Goal: Task Accomplishment & Management: Use online tool/utility

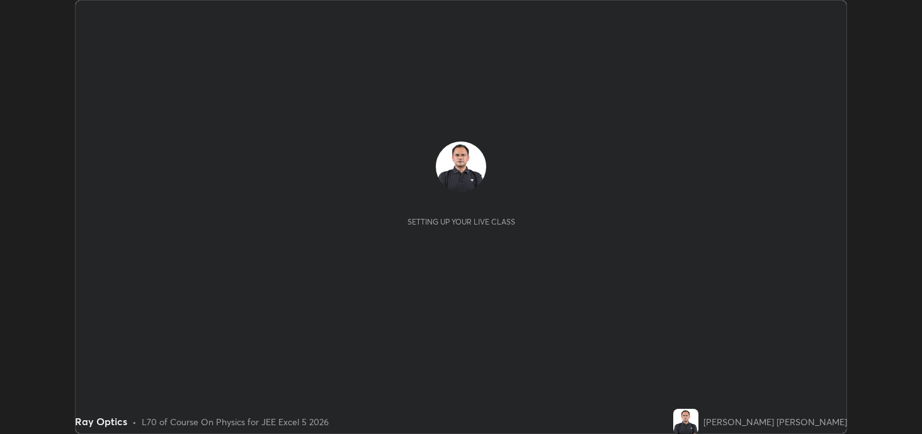
scroll to position [434, 921]
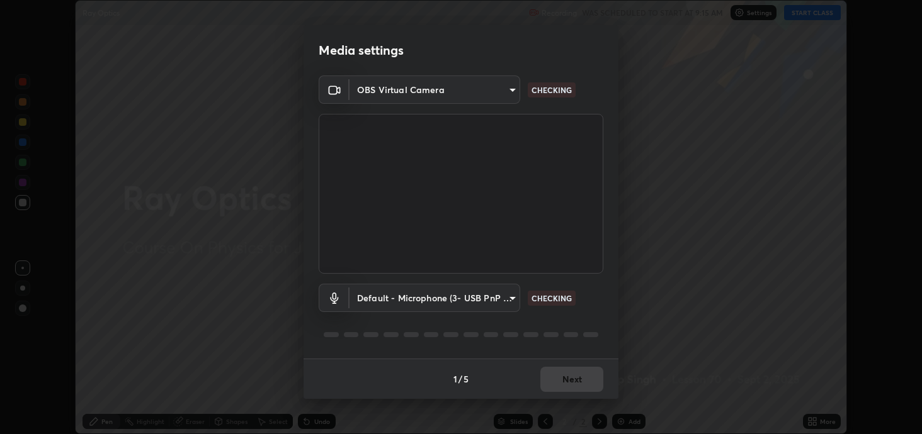
type input "2c59b190f107927fcb55c6cdfe149e37458de3dbae8a46ba74a2f9008a67dca9"
click at [475, 299] on body "Erase all Ray Optics Recording WAS SCHEDULED TO START AT 9:15 AM Settings START…" at bounding box center [461, 217] width 922 height 434
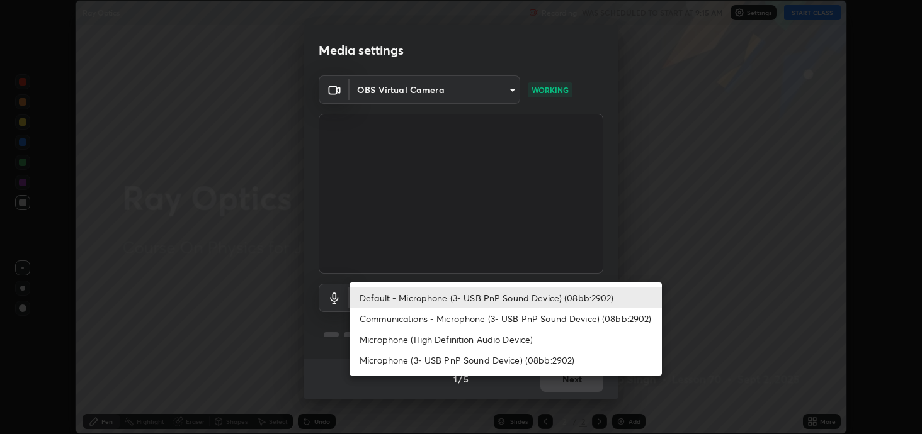
click at [396, 320] on li "Communications - Microphone (3- USB PnP Sound Device) (08bb:2902)" at bounding box center [505, 318] width 312 height 21
type input "communications"
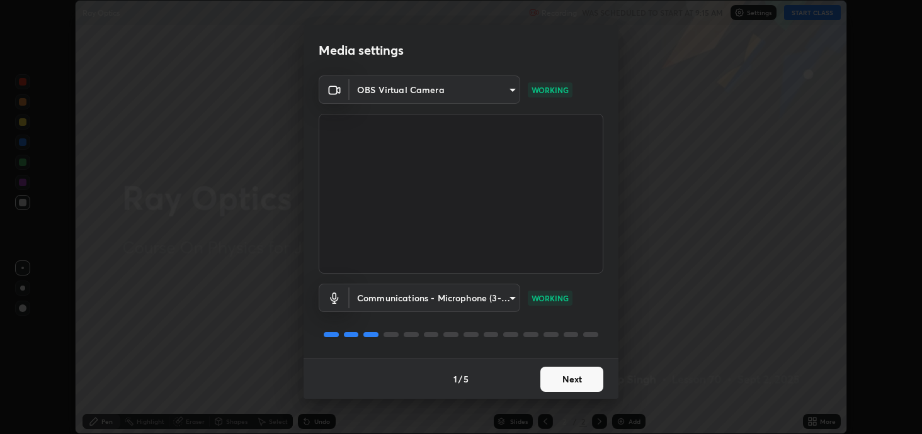
click at [563, 376] on button "Next" at bounding box center [571, 379] width 63 height 25
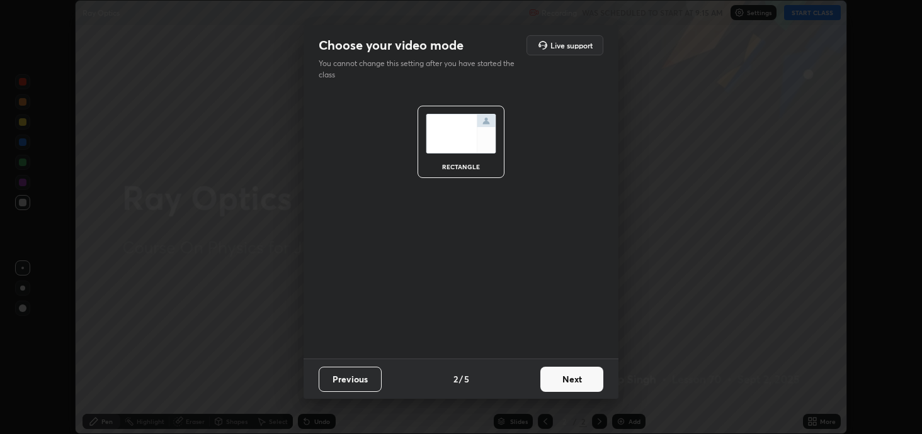
click at [568, 375] on button "Next" at bounding box center [571, 379] width 63 height 25
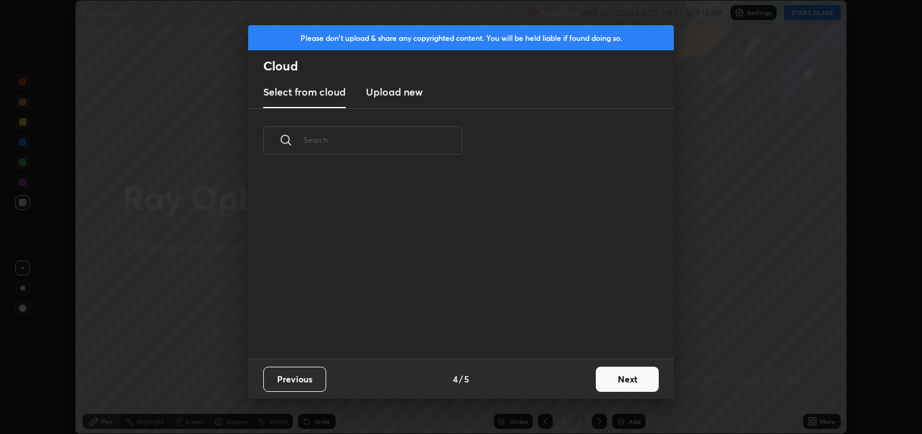
scroll to position [186, 404]
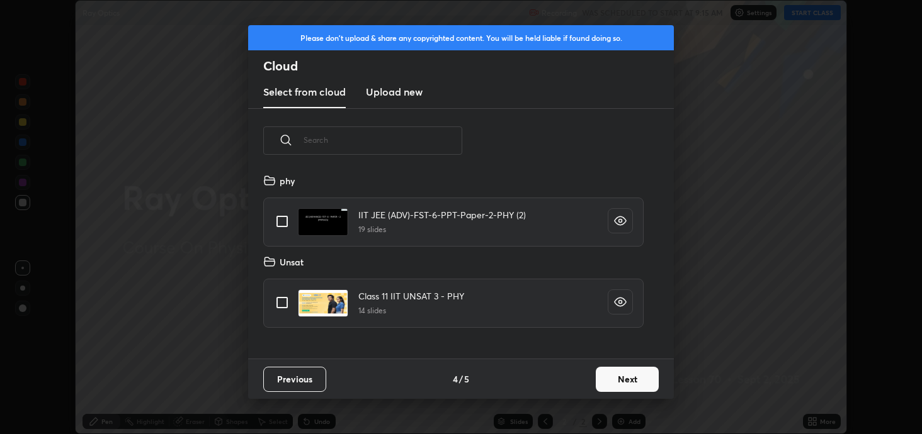
click at [601, 370] on button "Next" at bounding box center [627, 379] width 63 height 25
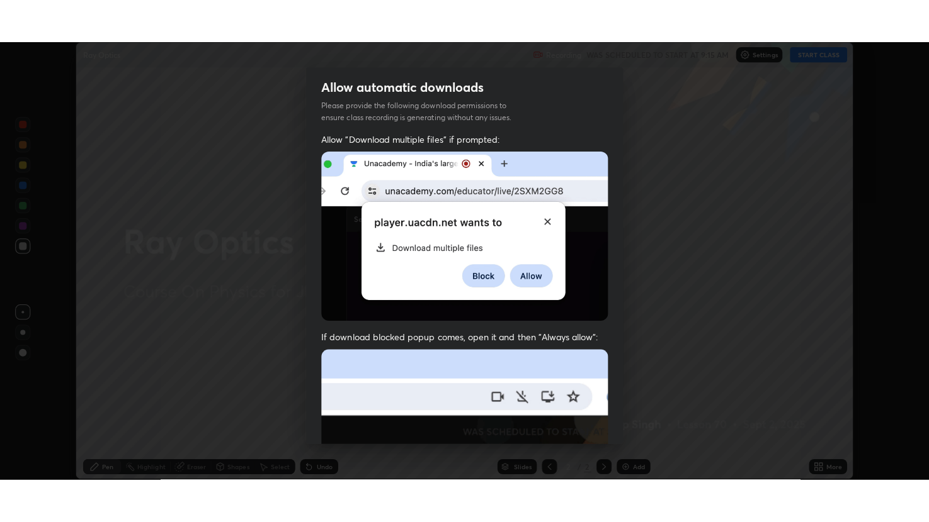
scroll to position [255, 0]
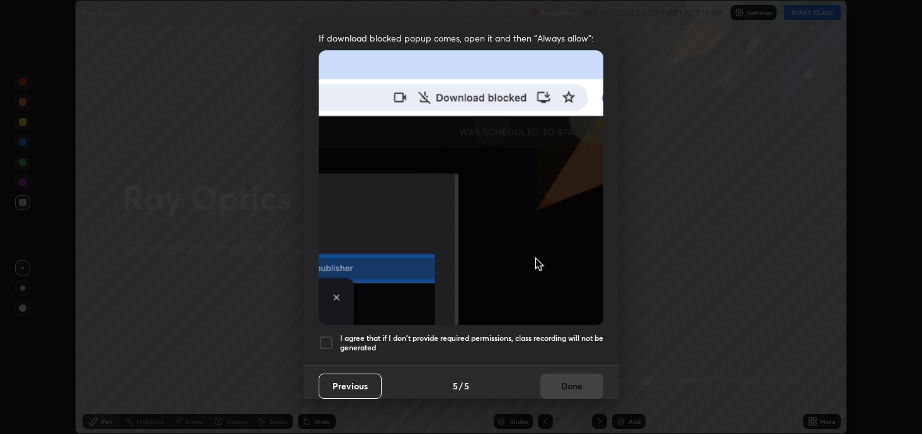
click at [324, 336] on div at bounding box center [326, 343] width 15 height 15
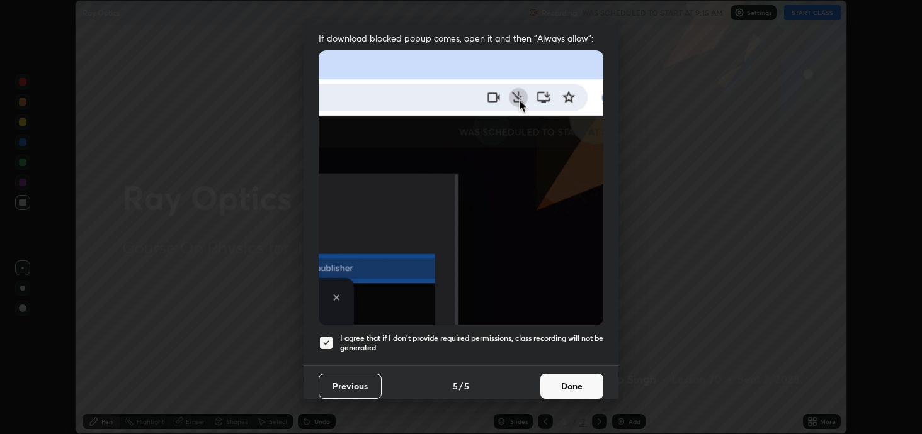
click at [562, 380] on button "Done" at bounding box center [571, 386] width 63 height 25
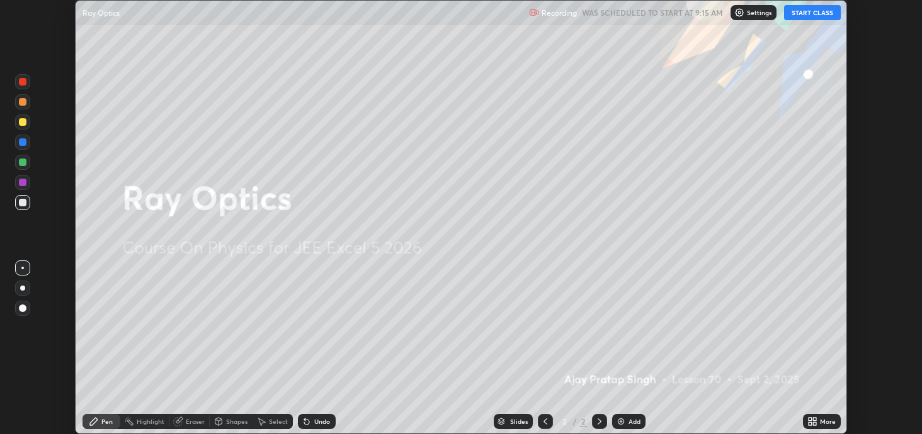
click at [801, 13] on button "START CLASS" at bounding box center [812, 12] width 57 height 15
click at [810, 418] on icon at bounding box center [809, 419] width 3 height 3
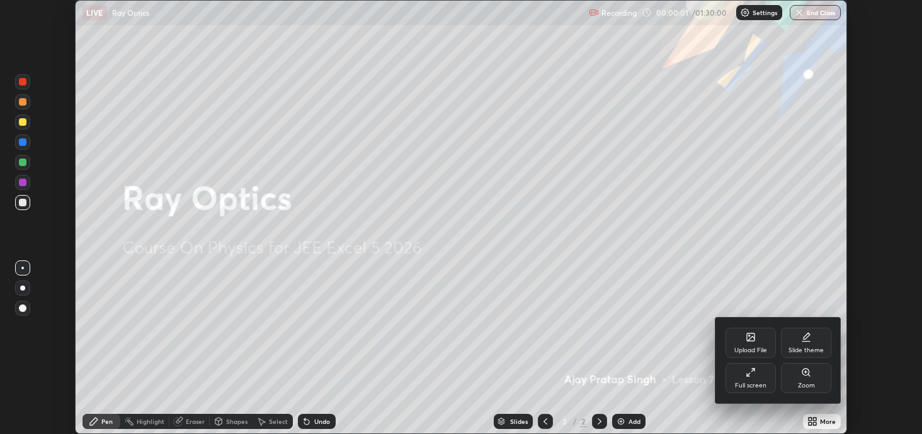
click at [737, 375] on div "Full screen" at bounding box center [750, 378] width 50 height 30
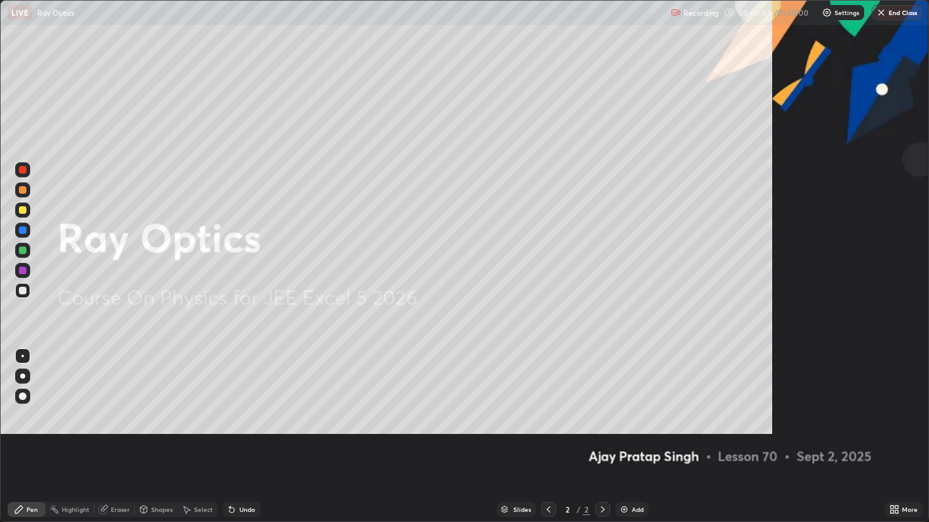
scroll to position [522, 929]
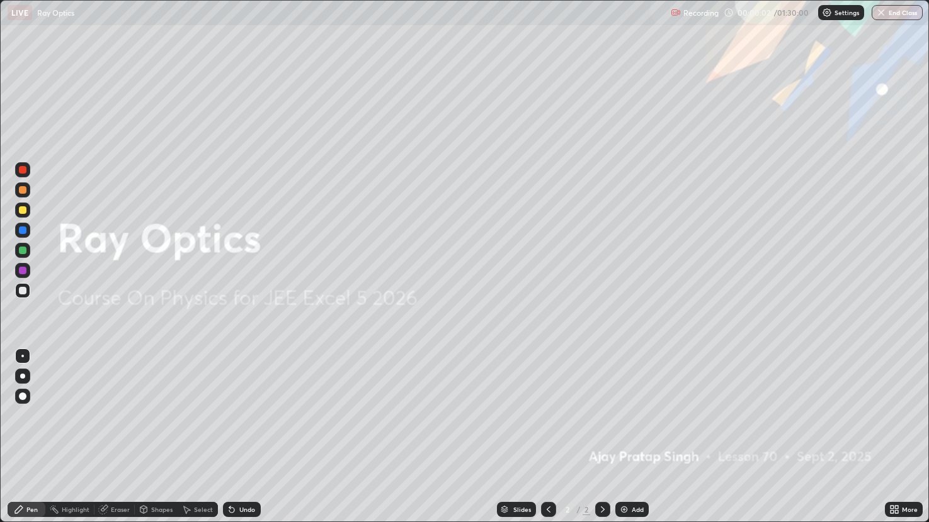
click at [626, 434] on img at bounding box center [624, 510] width 10 height 10
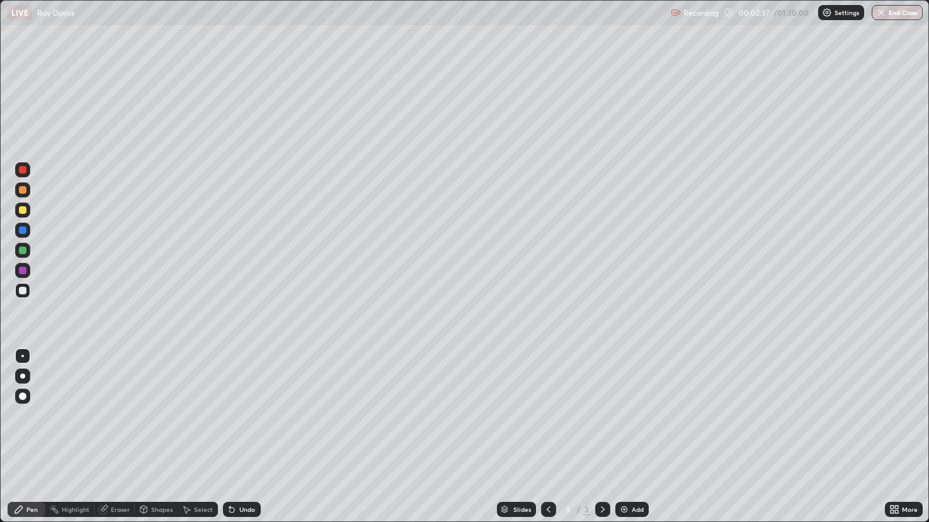
click at [162, 434] on div "Shapes" at bounding box center [161, 510] width 21 height 6
click at [26, 292] on div at bounding box center [22, 290] width 15 height 15
click at [41, 434] on div "Pen" at bounding box center [27, 509] width 38 height 15
click at [157, 434] on div "Shapes" at bounding box center [161, 510] width 21 height 6
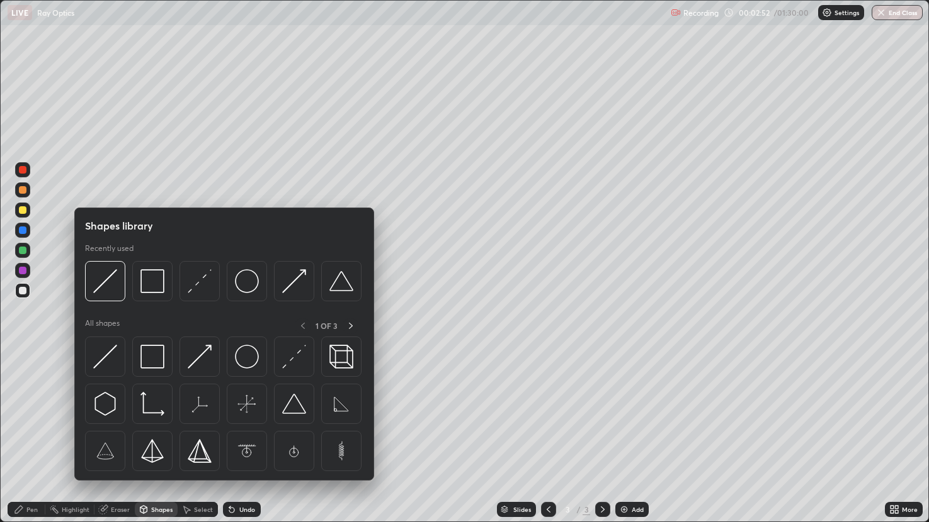
click at [109, 273] on img at bounding box center [105, 281] width 24 height 24
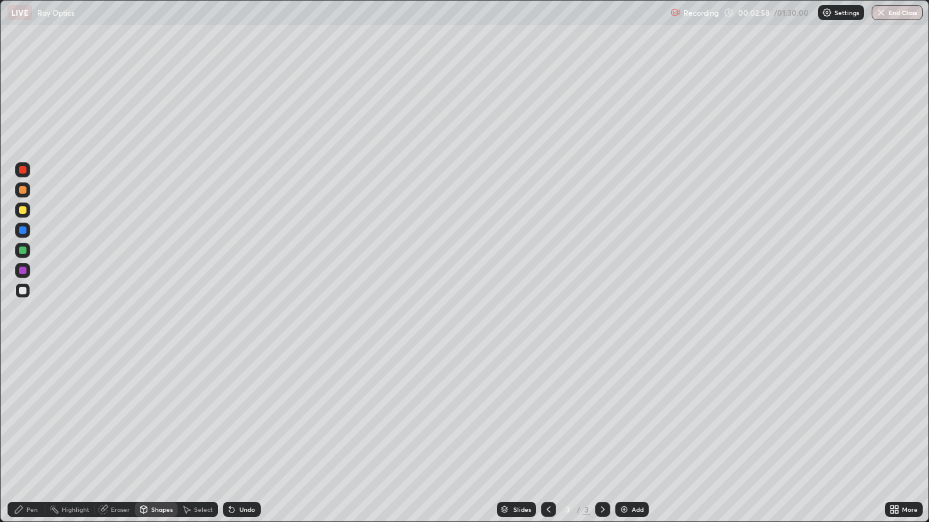
click at [125, 434] on div "Eraser" at bounding box center [114, 509] width 40 height 25
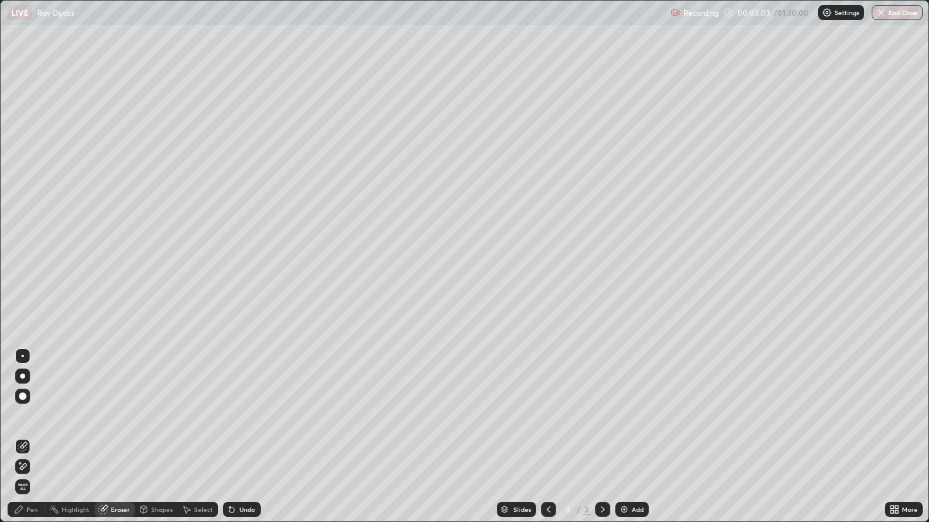
click at [42, 434] on div "Pen" at bounding box center [27, 509] width 38 height 25
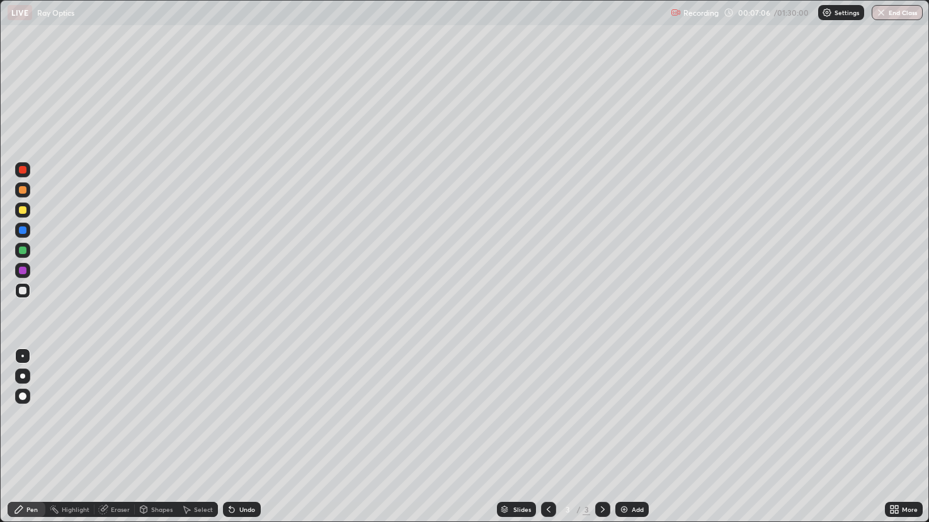
click at [624, 434] on img at bounding box center [624, 510] width 10 height 10
click at [249, 434] on div "Undo" at bounding box center [247, 510] width 16 height 6
click at [21, 207] on div at bounding box center [23, 210] width 8 height 8
click at [154, 434] on div "Shapes" at bounding box center [161, 510] width 21 height 6
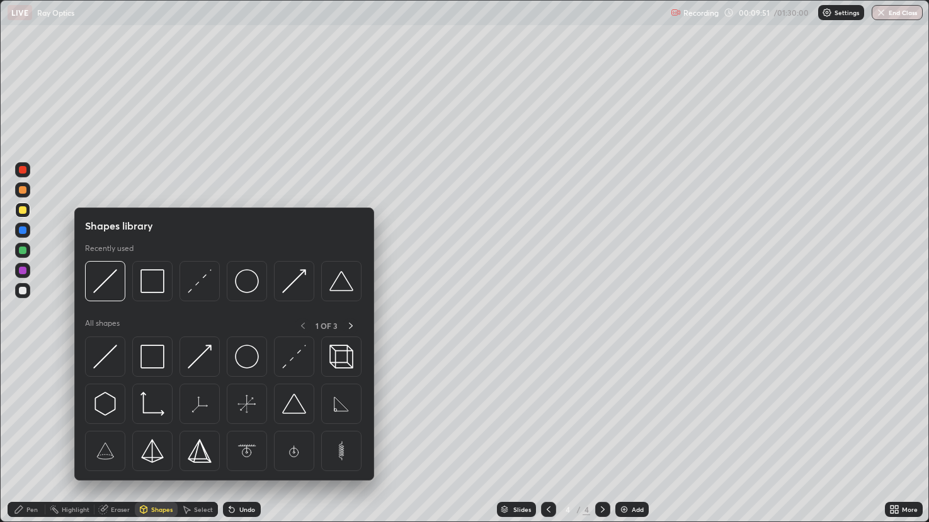
click at [201, 277] on img at bounding box center [200, 281] width 24 height 24
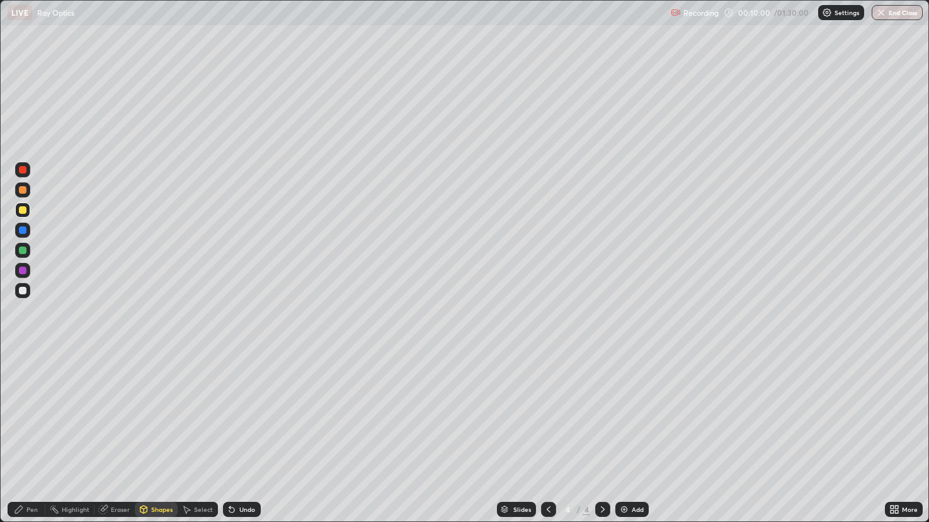
click at [38, 434] on div "Pen" at bounding box center [27, 509] width 38 height 15
click at [23, 289] on div at bounding box center [23, 291] width 8 height 8
click at [162, 434] on div "Shapes" at bounding box center [156, 509] width 43 height 15
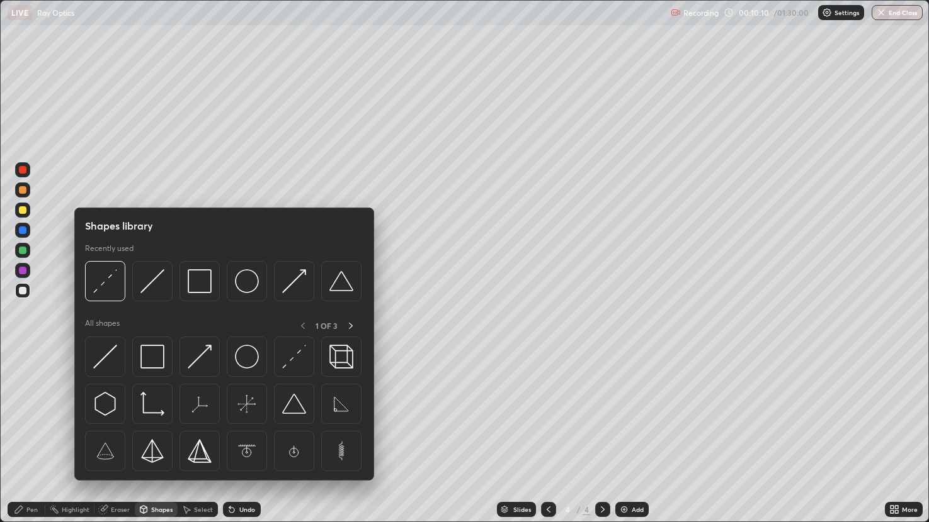
click at [153, 283] on img at bounding box center [152, 281] width 24 height 24
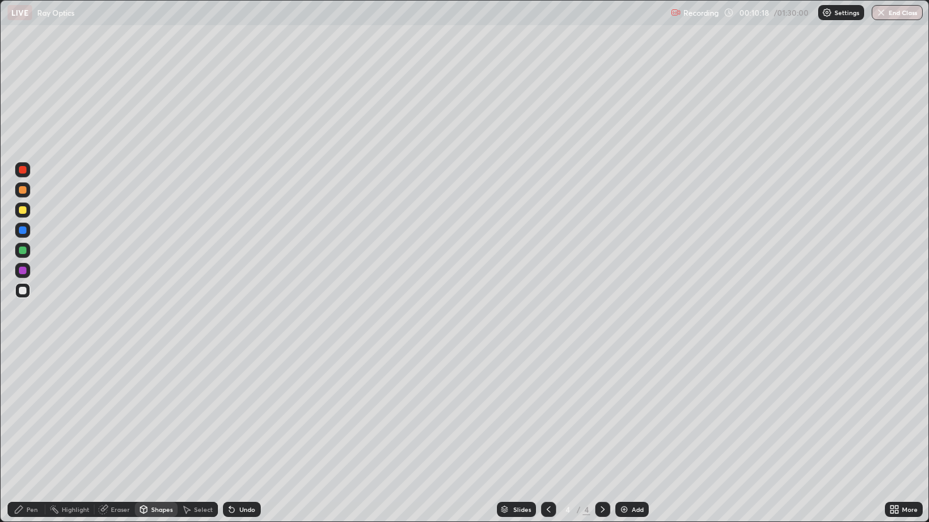
click at [35, 434] on div "Pen" at bounding box center [27, 509] width 38 height 15
click at [159, 434] on div "Shapes" at bounding box center [161, 510] width 21 height 6
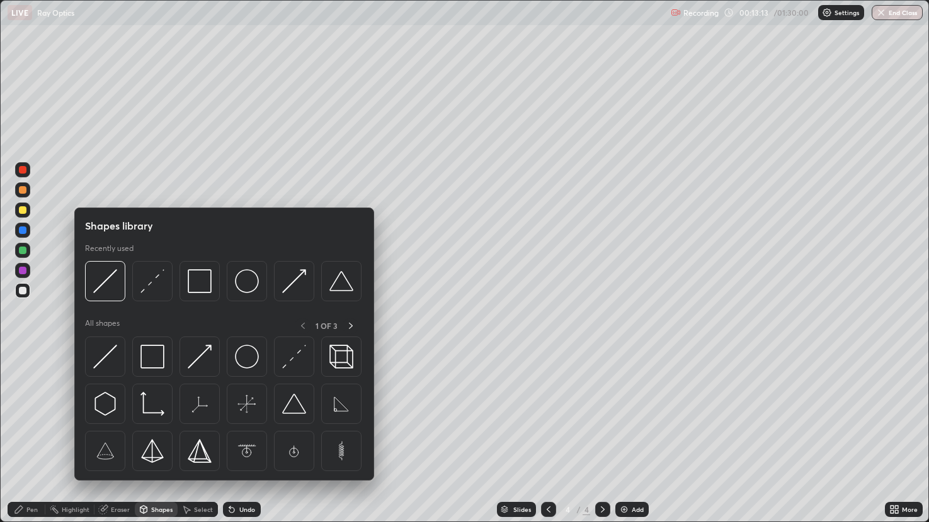
click at [114, 347] on img at bounding box center [105, 357] width 24 height 24
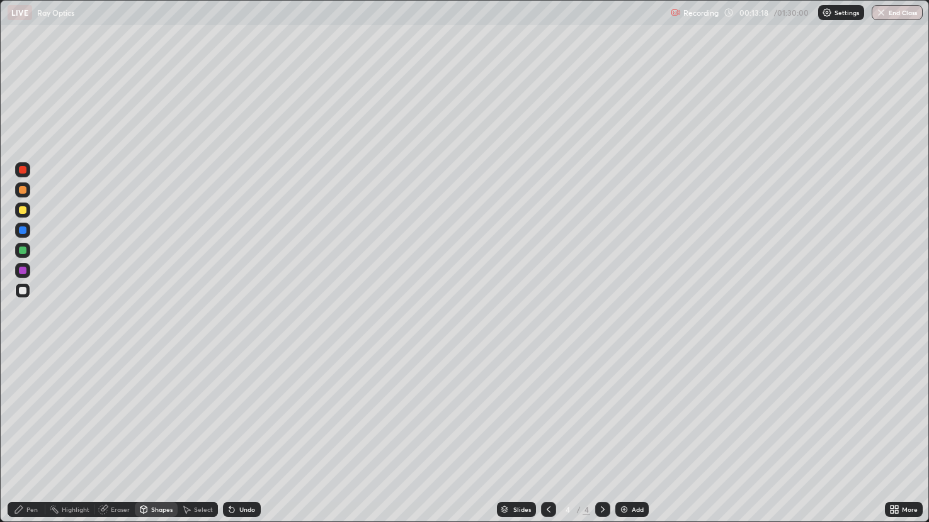
click at [24, 249] on div at bounding box center [23, 251] width 8 height 8
click at [36, 434] on div "Pen" at bounding box center [27, 509] width 38 height 15
click at [164, 434] on div "Shapes" at bounding box center [156, 509] width 43 height 15
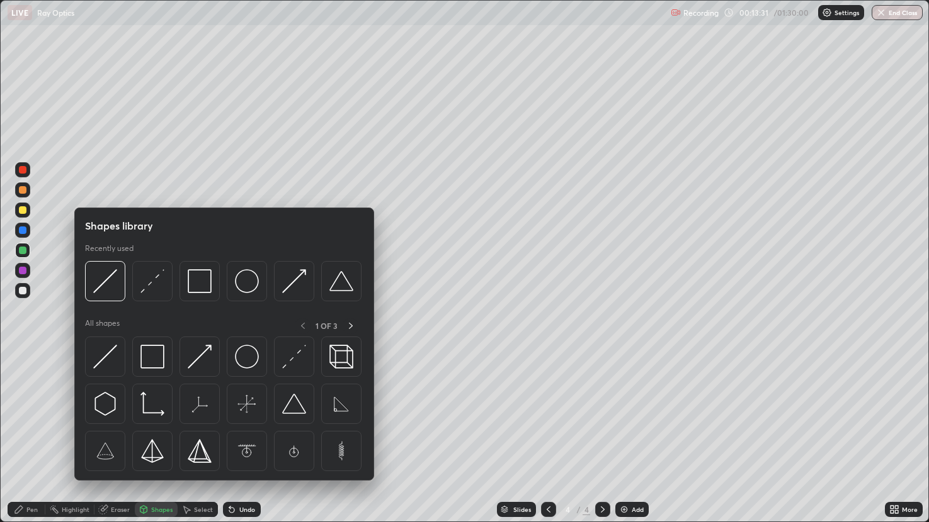
click at [108, 274] on img at bounding box center [105, 281] width 24 height 24
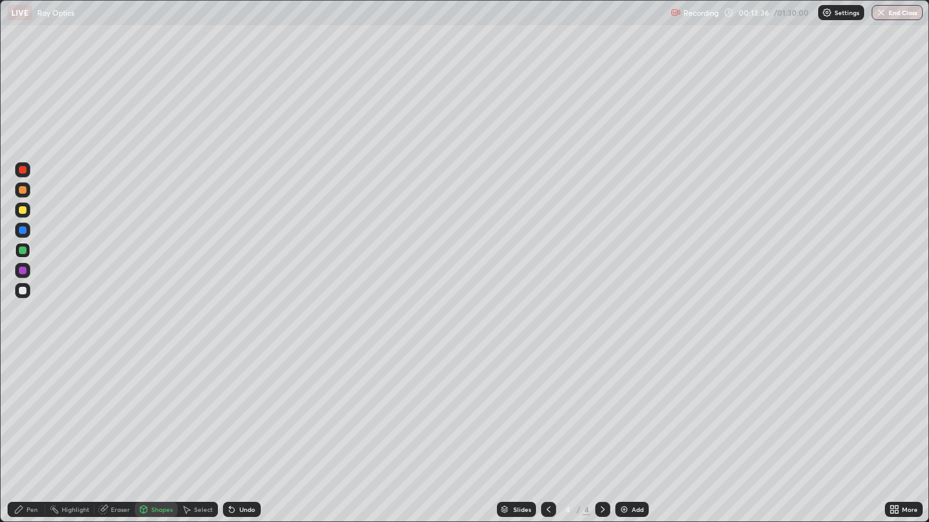
click at [121, 434] on div "Eraser" at bounding box center [114, 509] width 40 height 15
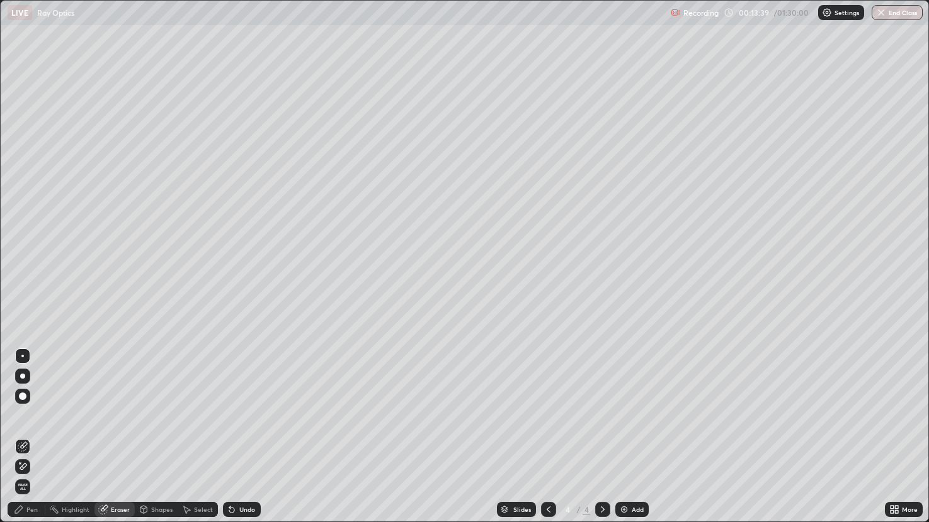
click at [31, 434] on div "Pen" at bounding box center [31, 510] width 11 height 6
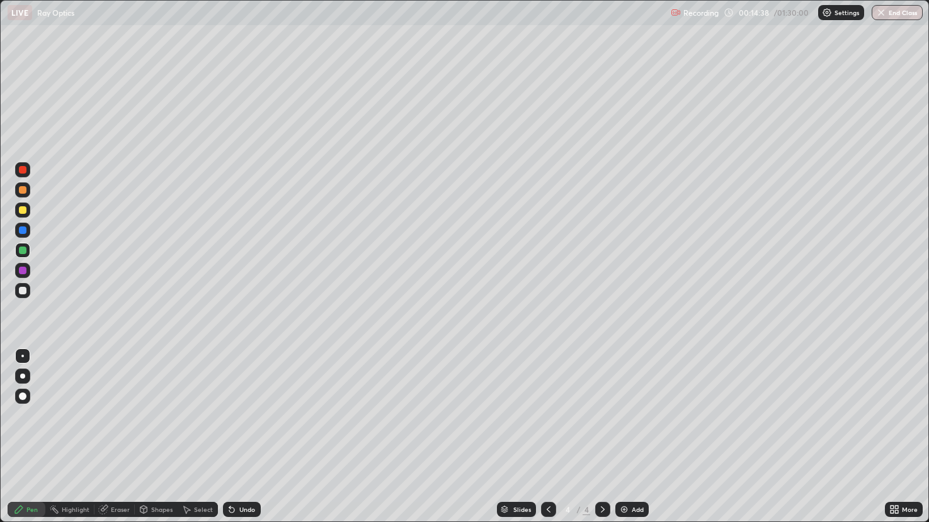
click at [120, 434] on div "Eraser" at bounding box center [120, 510] width 19 height 6
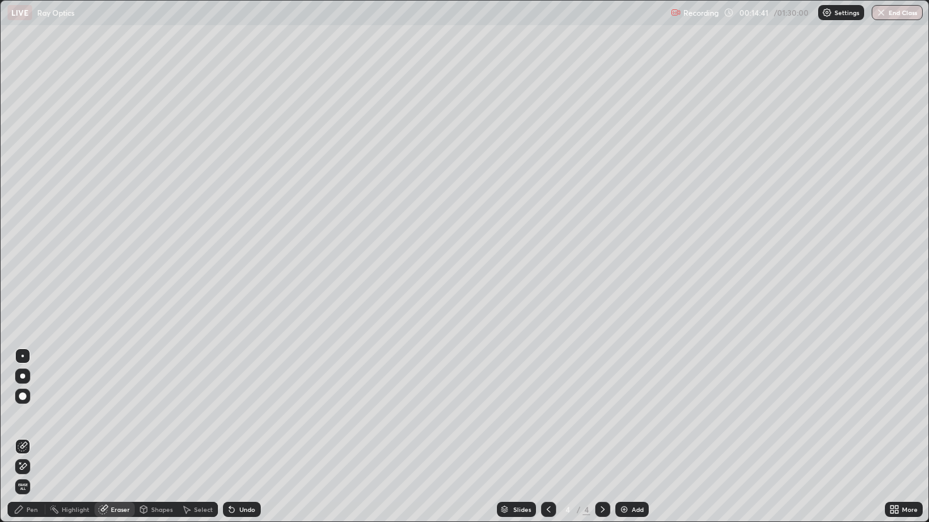
click at [34, 434] on div "Pen" at bounding box center [31, 510] width 11 height 6
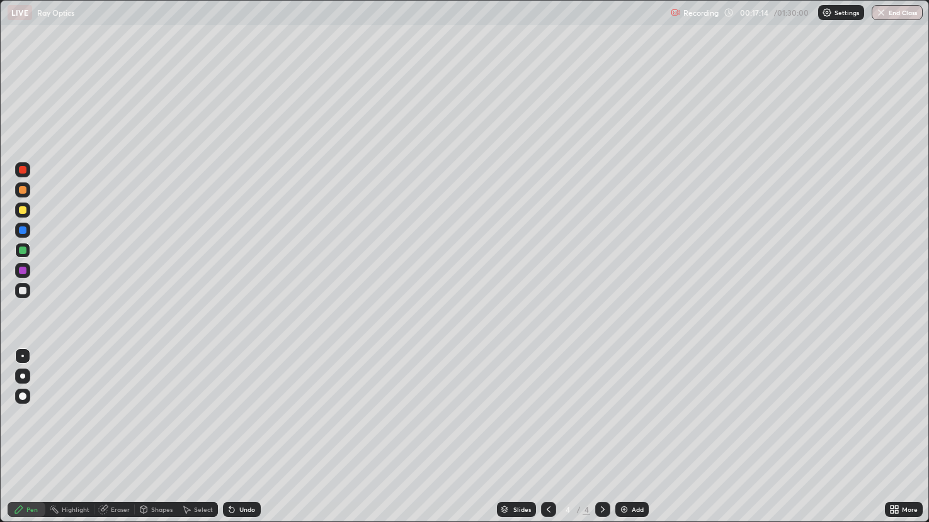
click at [157, 434] on div "Shapes" at bounding box center [156, 509] width 43 height 15
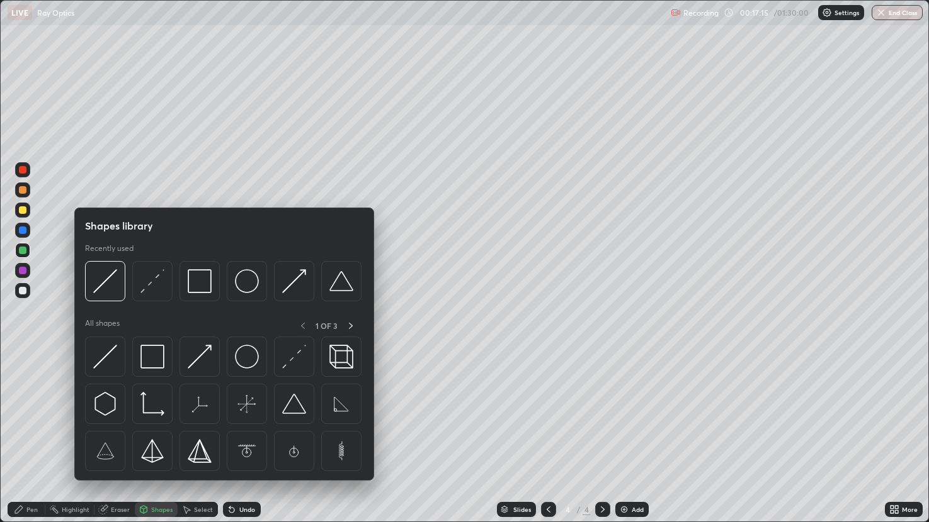
click at [107, 347] on img at bounding box center [105, 357] width 24 height 24
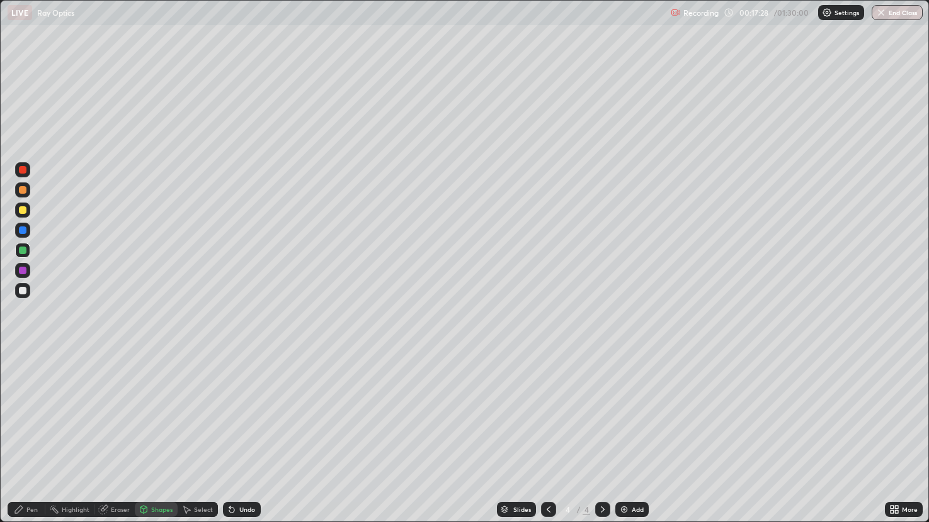
click at [37, 434] on div "Pen" at bounding box center [31, 510] width 11 height 6
click at [628, 434] on img at bounding box center [624, 510] width 10 height 10
click at [26, 287] on div at bounding box center [22, 290] width 15 height 15
click at [162, 434] on div "Shapes" at bounding box center [161, 510] width 21 height 6
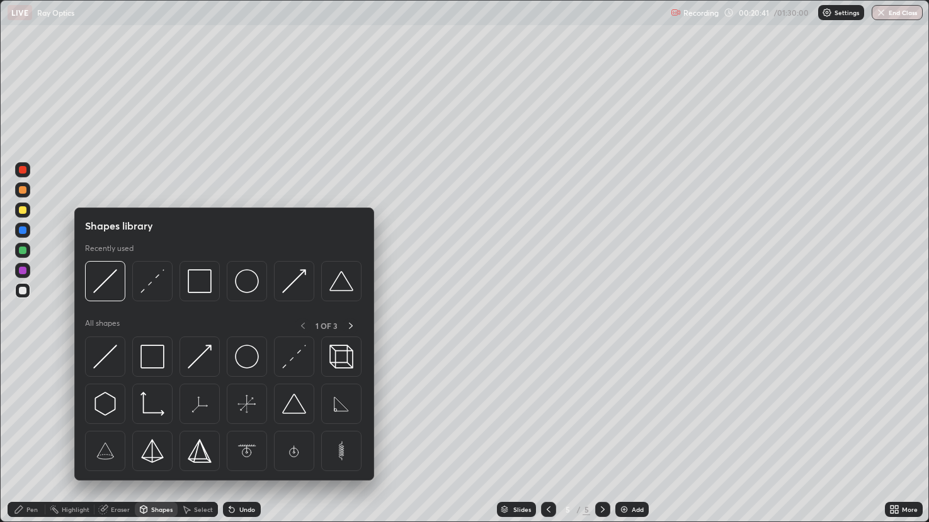
click at [247, 285] on img at bounding box center [247, 281] width 24 height 24
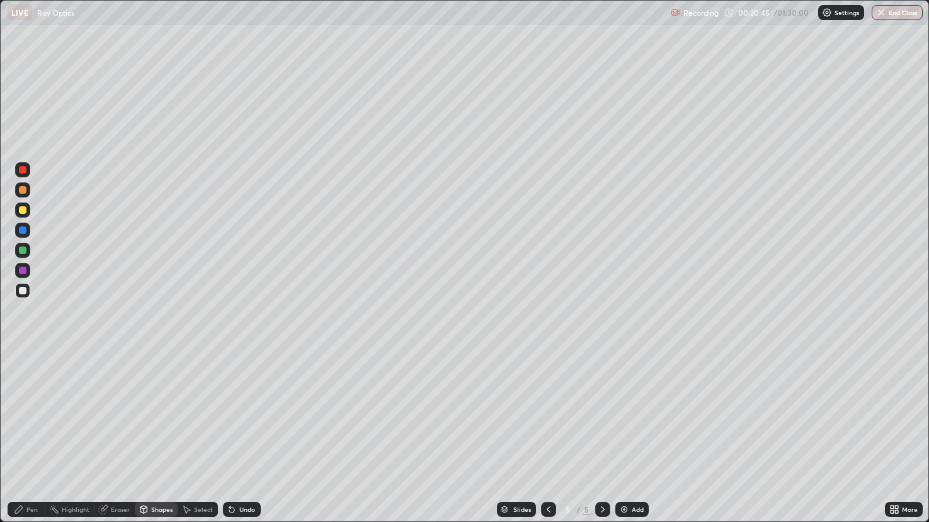
click at [162, 434] on div "Shapes" at bounding box center [161, 510] width 21 height 6
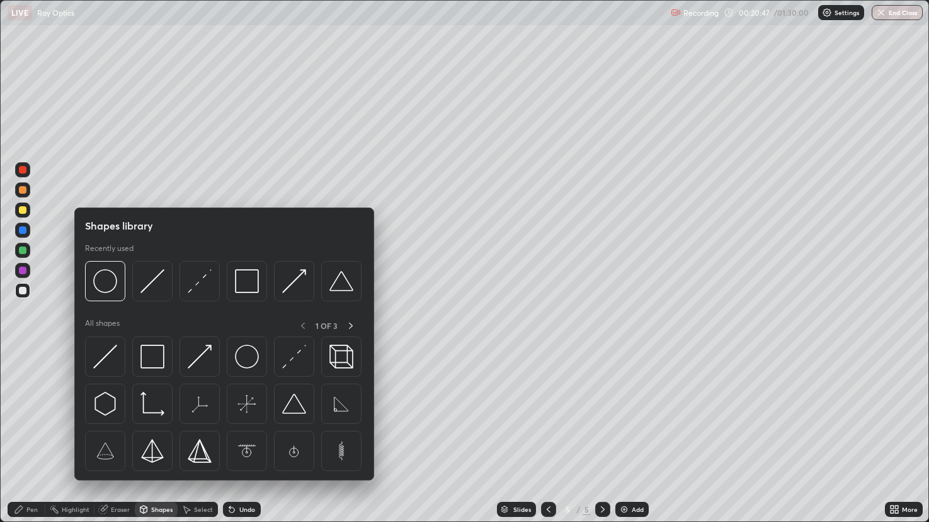
click at [113, 350] on img at bounding box center [105, 357] width 24 height 24
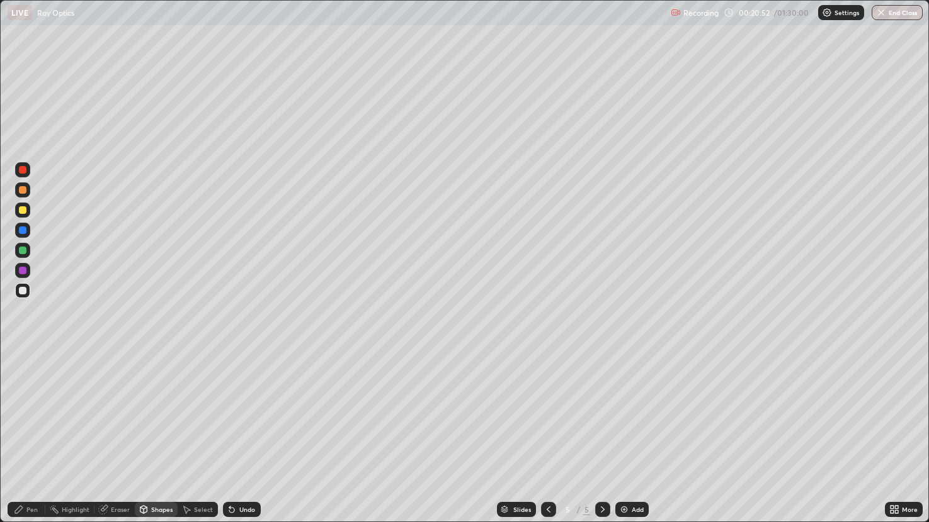
click at [35, 434] on div "Pen" at bounding box center [31, 510] width 11 height 6
click at [25, 209] on div at bounding box center [23, 210] width 8 height 8
click at [158, 434] on div "Shapes" at bounding box center [161, 510] width 21 height 6
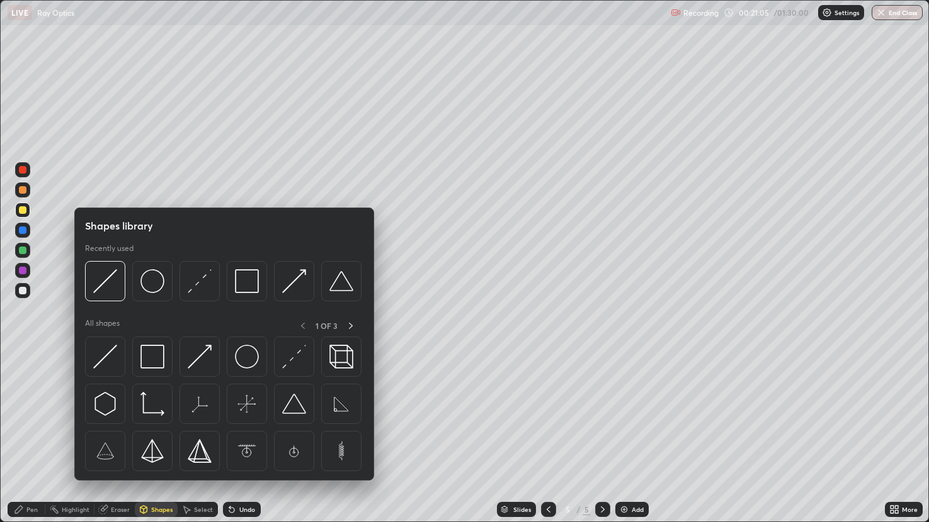
click at [109, 351] on img at bounding box center [105, 357] width 24 height 24
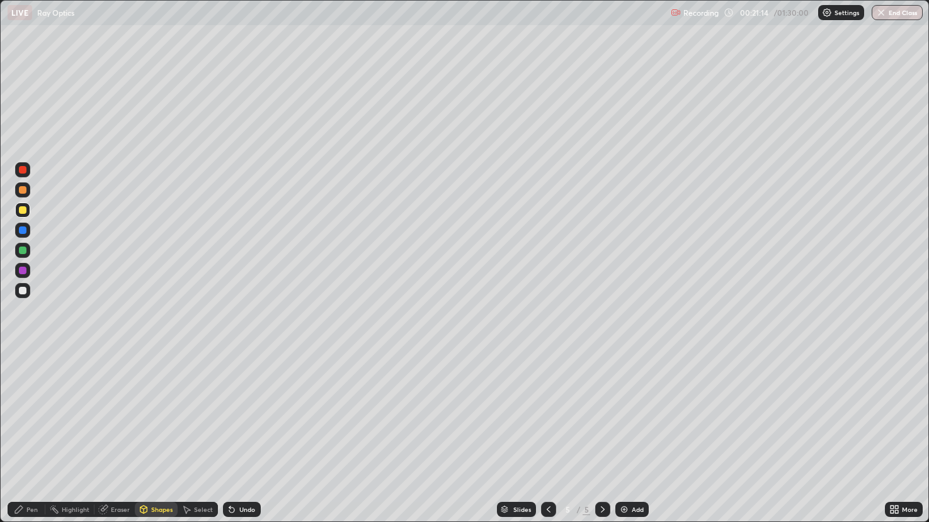
click at [163, 434] on div "Shapes" at bounding box center [161, 510] width 21 height 6
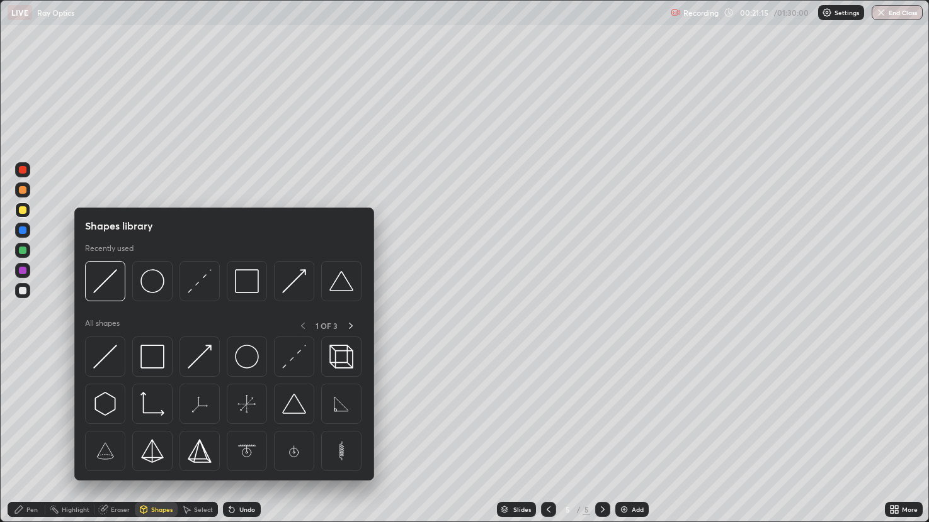
click at [200, 276] on img at bounding box center [200, 281] width 24 height 24
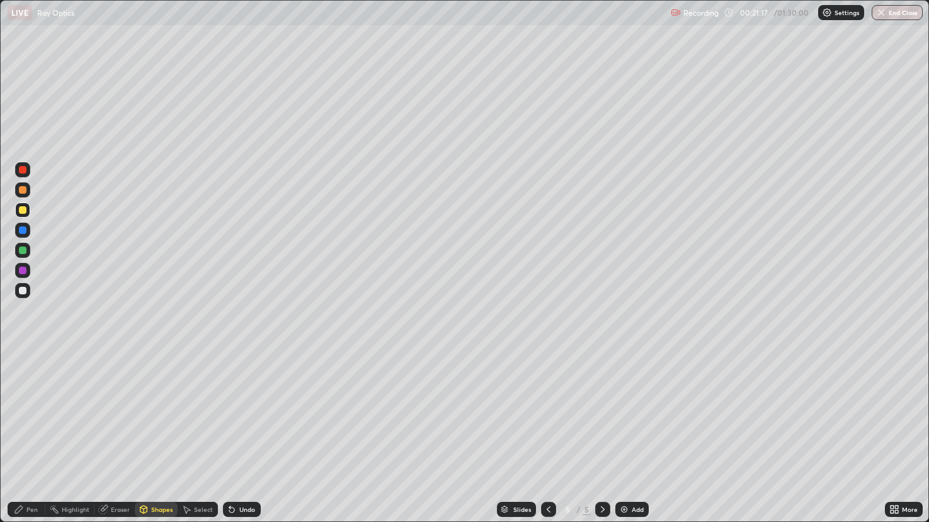
click at [25, 248] on div at bounding box center [23, 251] width 8 height 8
click at [35, 434] on div "Pen" at bounding box center [27, 509] width 38 height 15
click at [23, 210] on div at bounding box center [23, 210] width 8 height 8
click at [160, 434] on div "Shapes" at bounding box center [161, 510] width 21 height 6
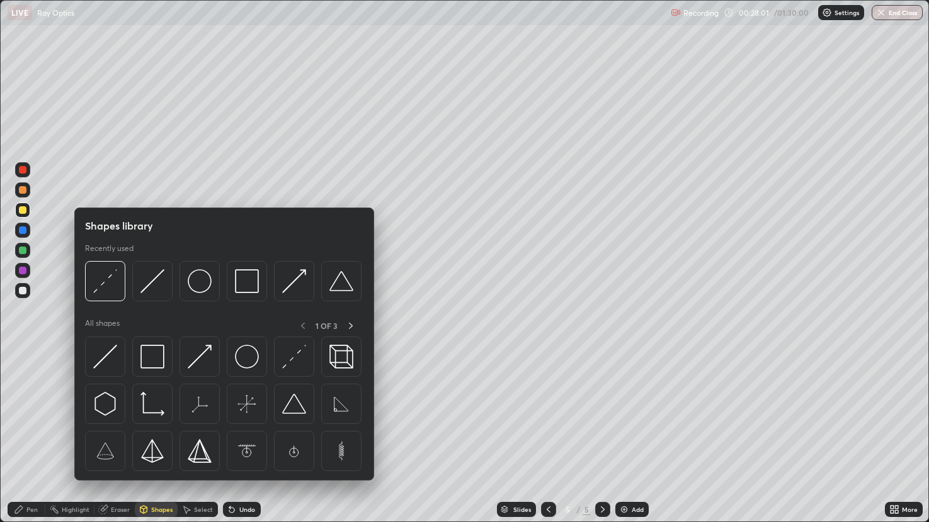
click at [149, 281] on img at bounding box center [152, 281] width 24 height 24
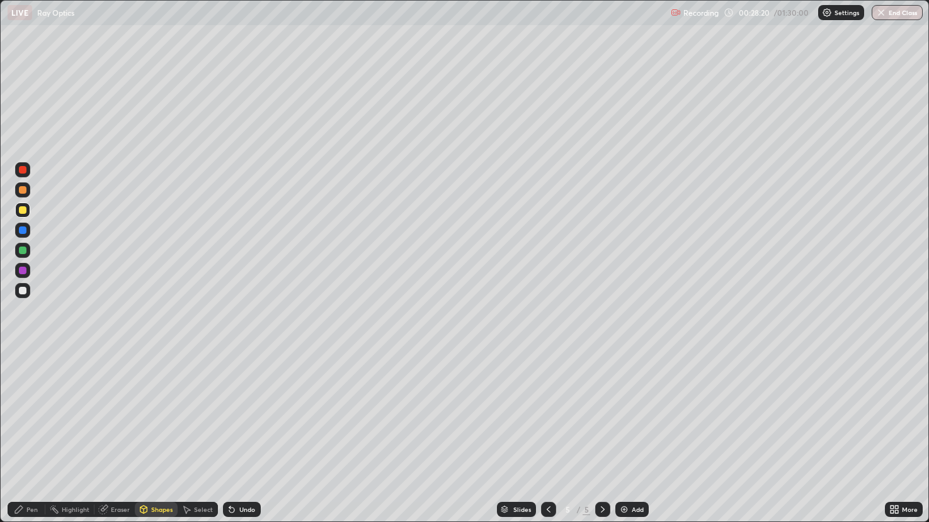
click at [119, 434] on div "Eraser" at bounding box center [114, 509] width 40 height 15
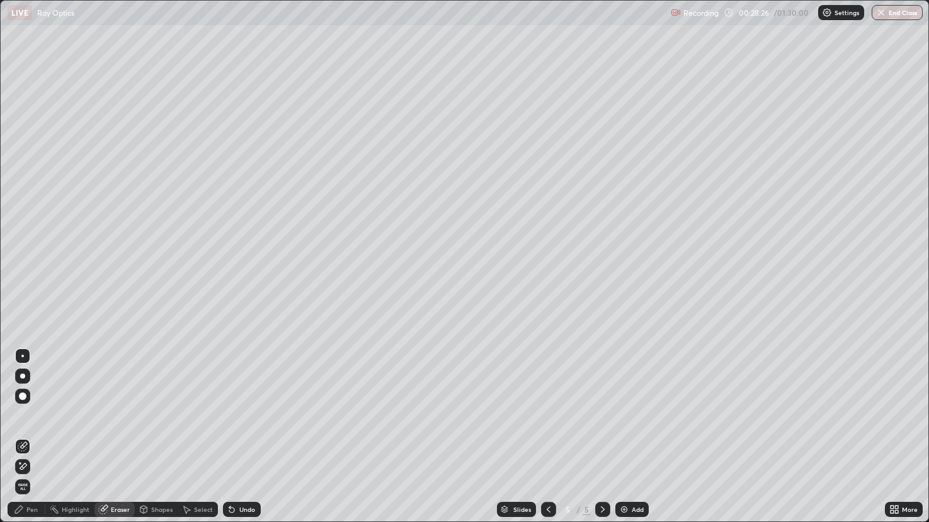
click at [40, 434] on div "Pen" at bounding box center [27, 509] width 38 height 25
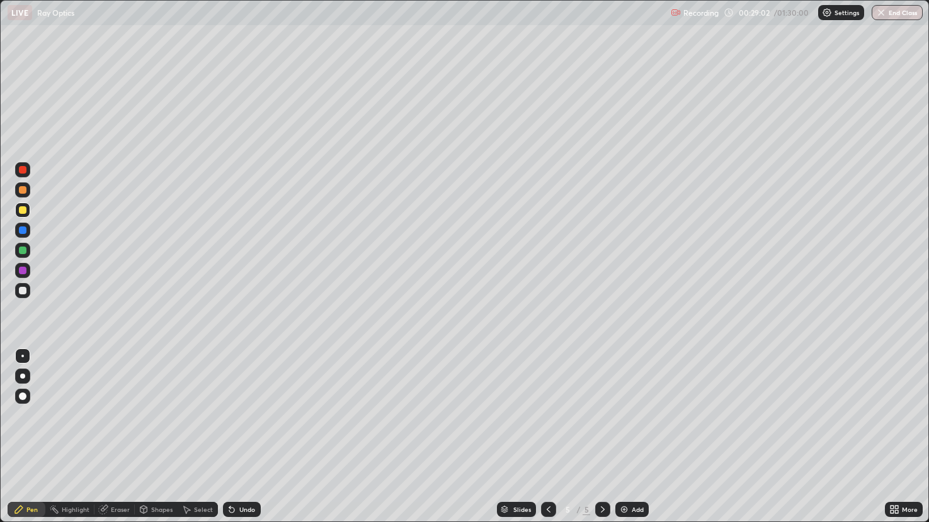
click at [21, 249] on div at bounding box center [23, 251] width 8 height 8
click at [161, 434] on div "Shapes" at bounding box center [161, 510] width 21 height 6
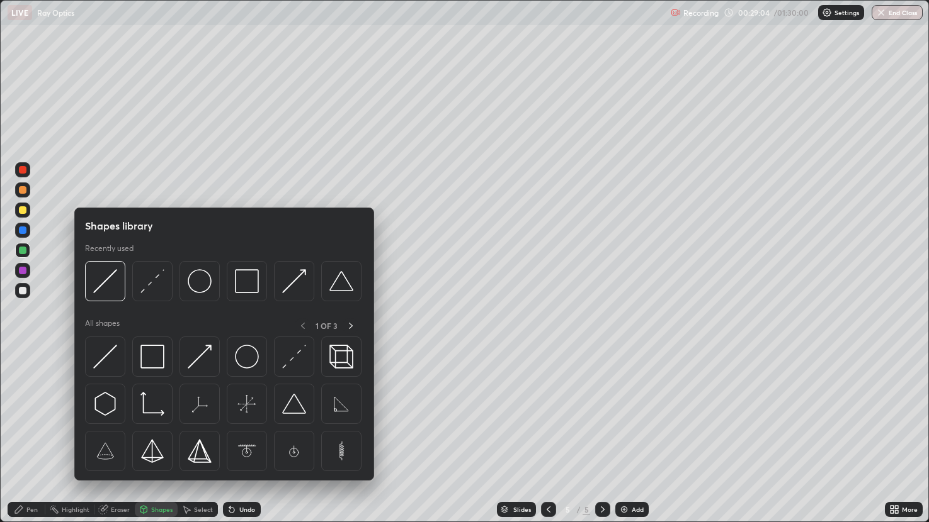
click at [154, 281] on img at bounding box center [152, 281] width 24 height 24
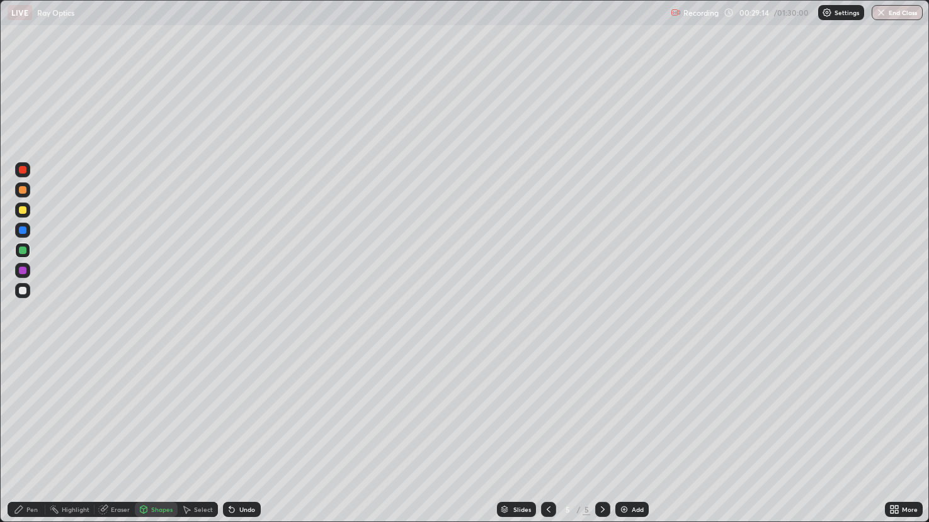
click at [27, 434] on div "Pen" at bounding box center [31, 510] width 11 height 6
click at [25, 289] on div at bounding box center [23, 291] width 8 height 8
click at [161, 434] on div "Shapes" at bounding box center [161, 510] width 21 height 6
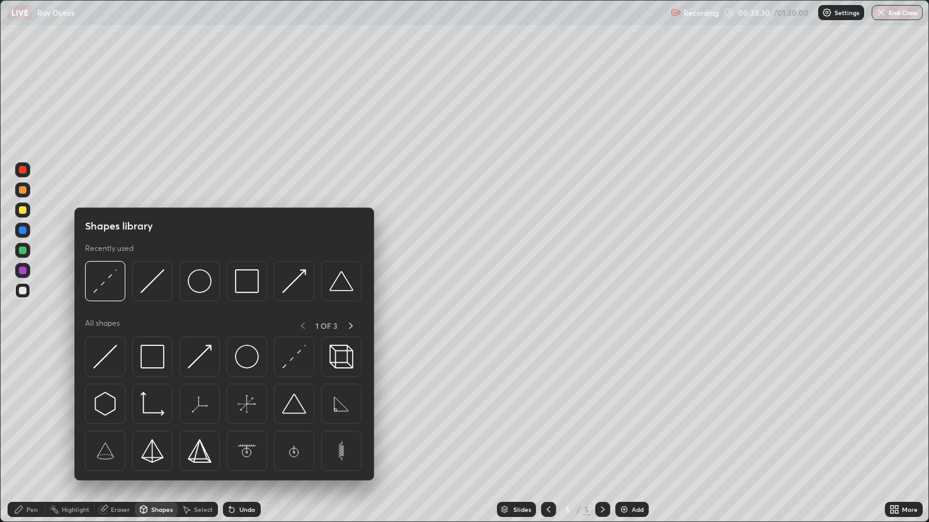
click at [152, 283] on img at bounding box center [152, 281] width 24 height 24
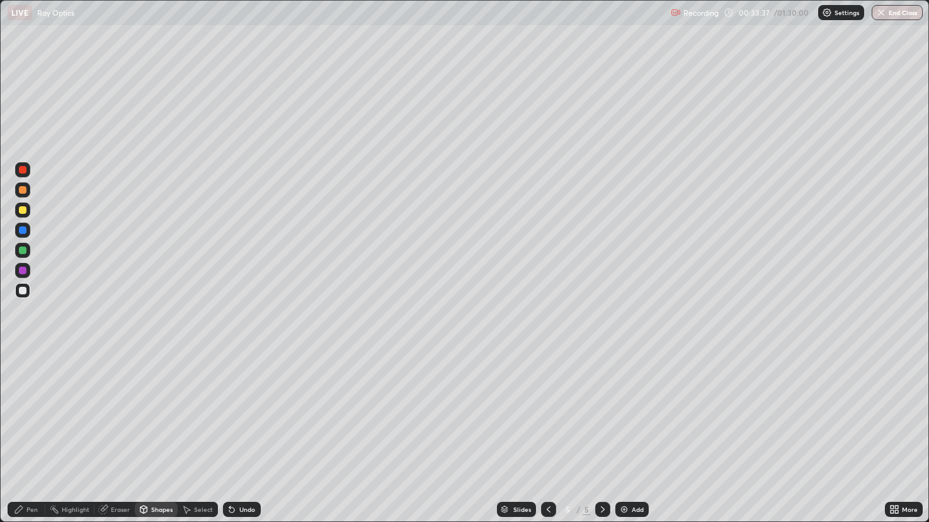
click at [21, 209] on div at bounding box center [23, 210] width 8 height 8
click at [121, 434] on div "Eraser" at bounding box center [114, 509] width 40 height 15
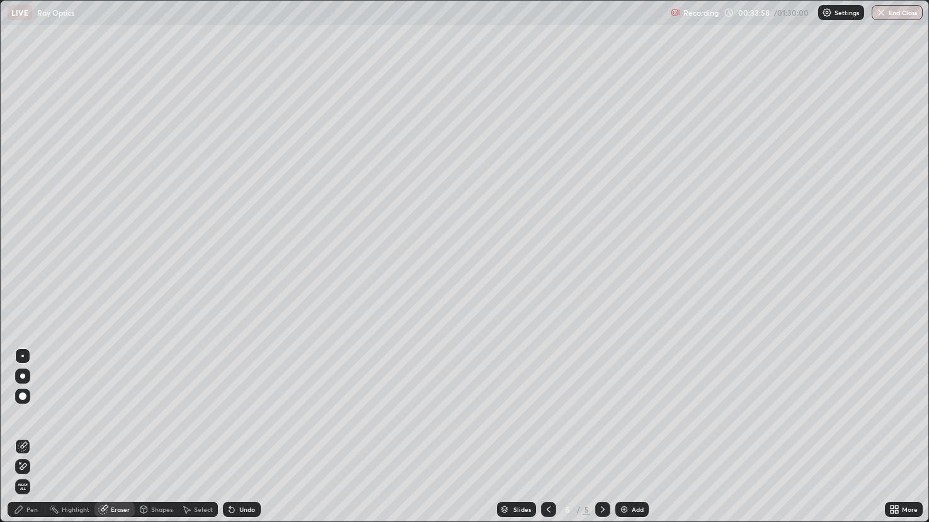
click at [159, 434] on div "Shapes" at bounding box center [156, 509] width 43 height 25
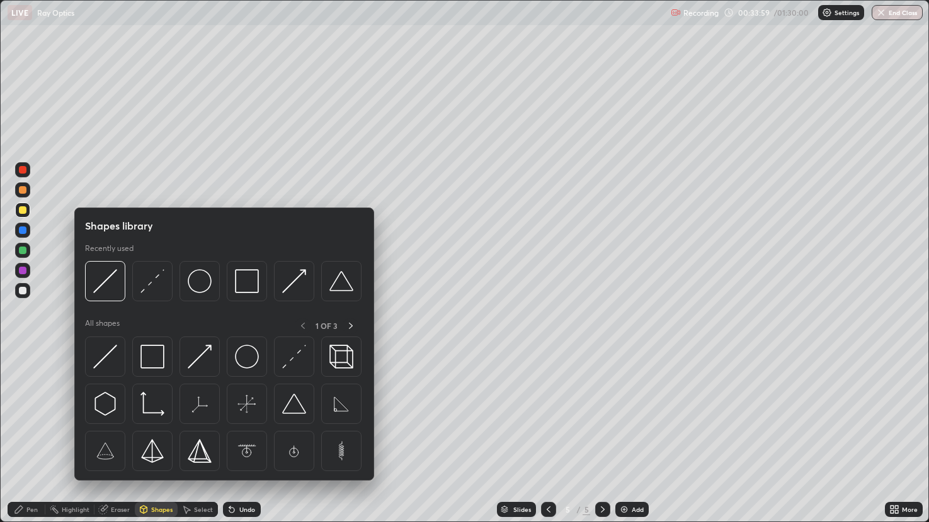
click at [110, 274] on img at bounding box center [105, 281] width 24 height 24
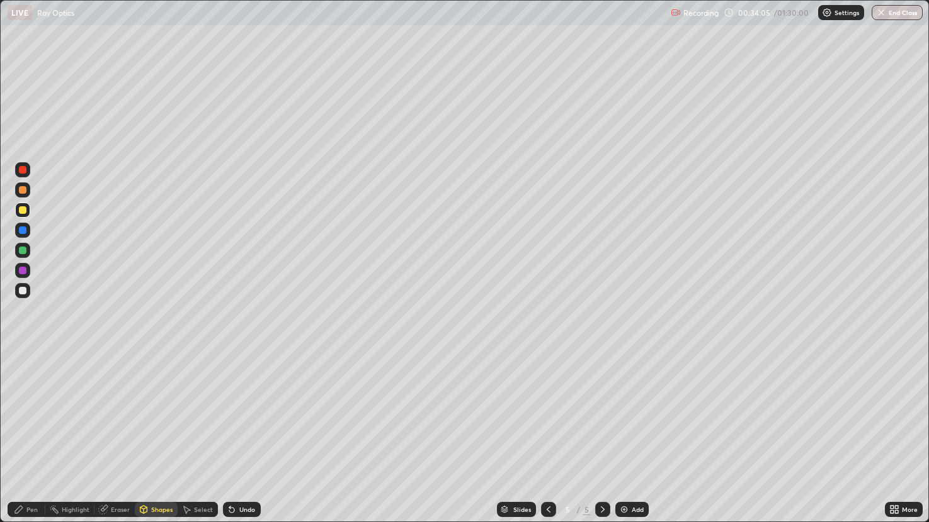
click at [120, 434] on div "Eraser" at bounding box center [120, 510] width 19 height 6
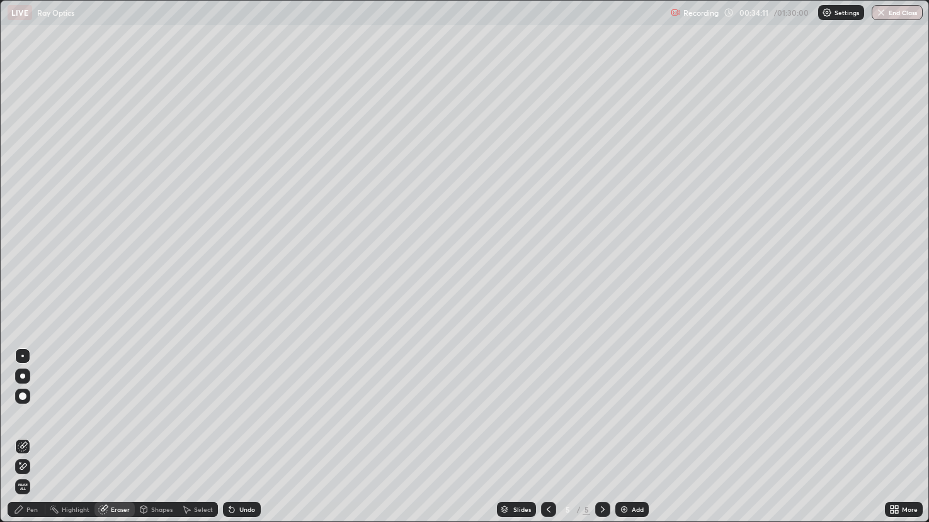
click at [40, 434] on div "Pen" at bounding box center [27, 509] width 38 height 15
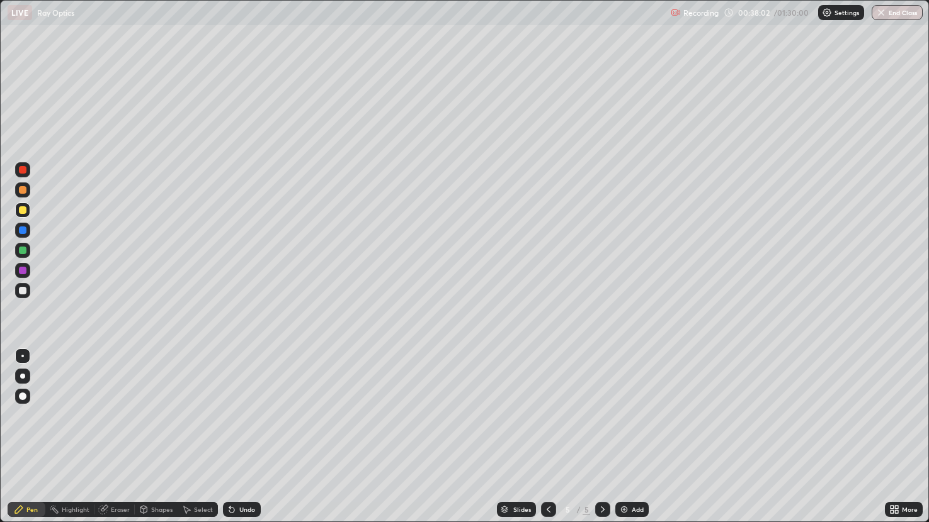
click at [626, 434] on img at bounding box center [624, 510] width 10 height 10
click at [161, 434] on div "Shapes" at bounding box center [161, 510] width 21 height 6
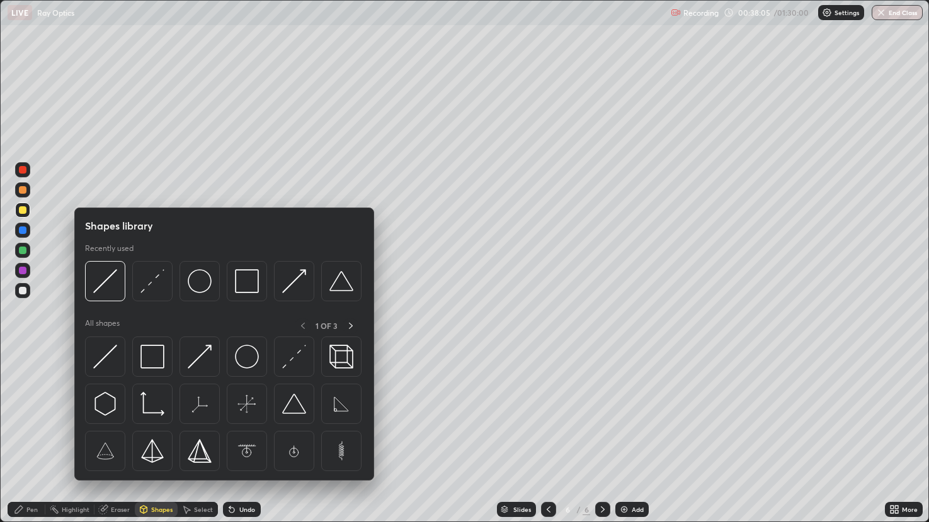
click at [244, 356] on img at bounding box center [247, 357] width 24 height 24
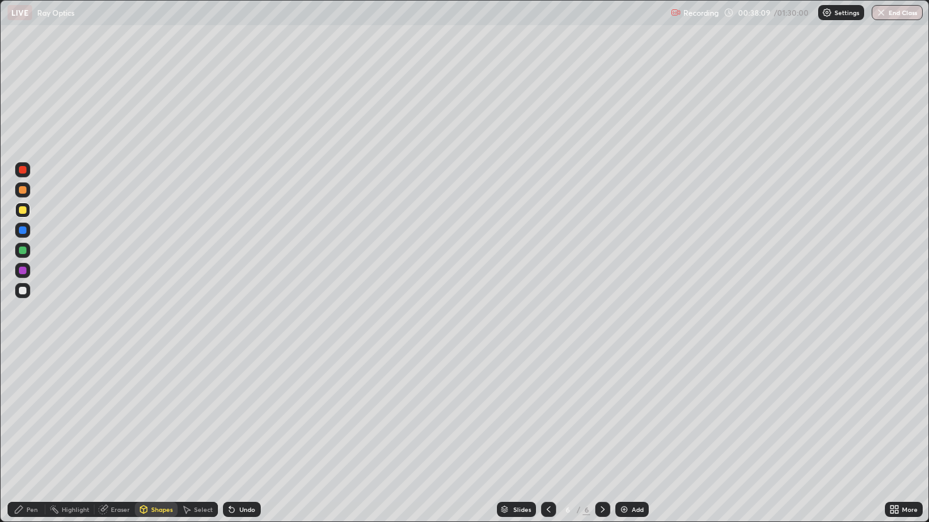
click at [122, 434] on div "Eraser" at bounding box center [120, 510] width 19 height 6
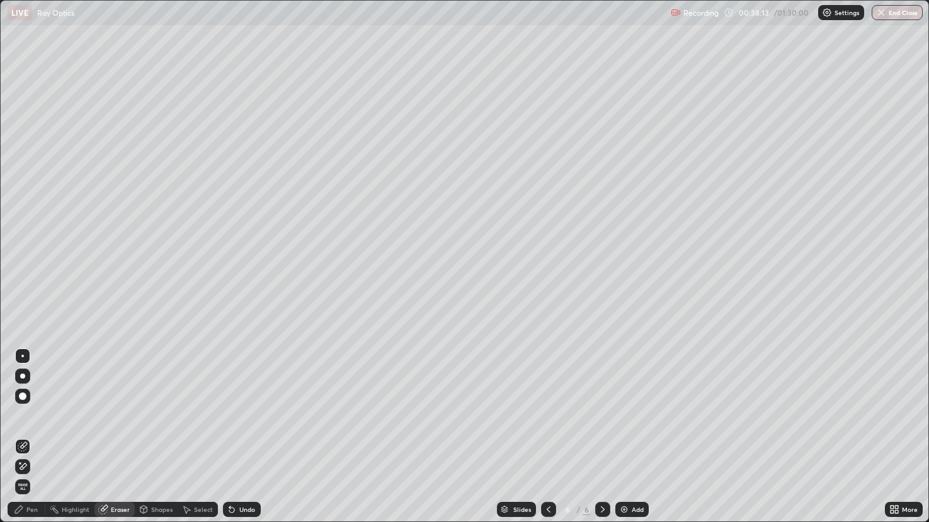
click at [31, 434] on div "Pen" at bounding box center [27, 509] width 38 height 25
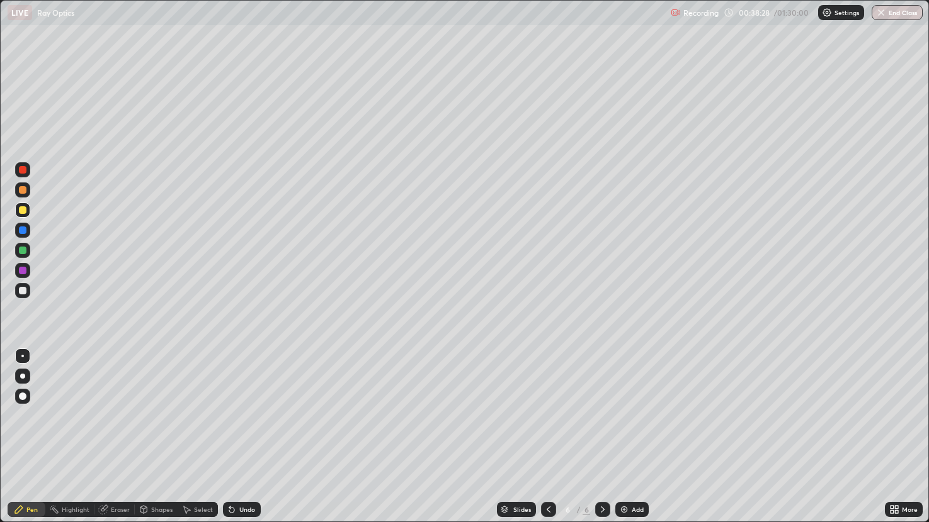
click at [24, 285] on div at bounding box center [22, 290] width 15 height 15
click at [164, 434] on div "Shapes" at bounding box center [161, 510] width 21 height 6
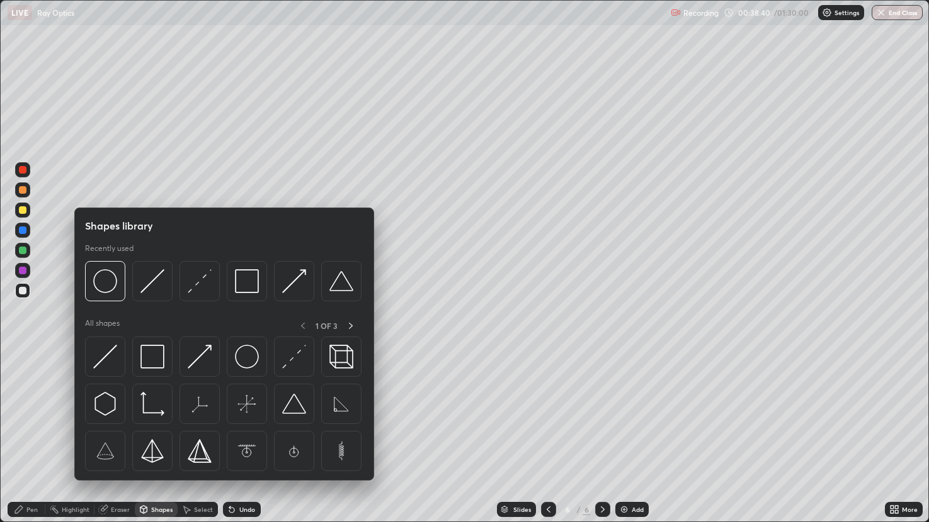
click at [203, 282] on img at bounding box center [200, 281] width 24 height 24
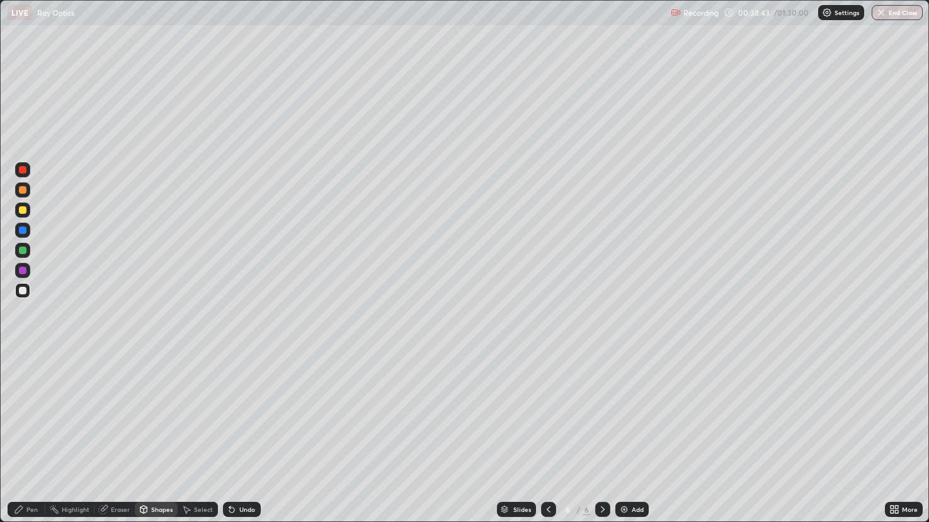
click at [154, 434] on div "Shapes" at bounding box center [161, 510] width 21 height 6
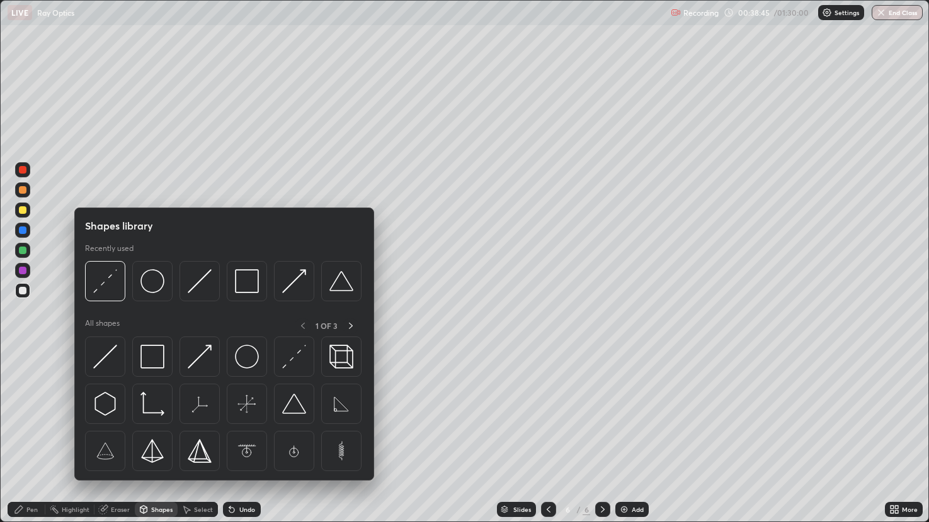
click at [34, 434] on div "Pen" at bounding box center [27, 509] width 38 height 15
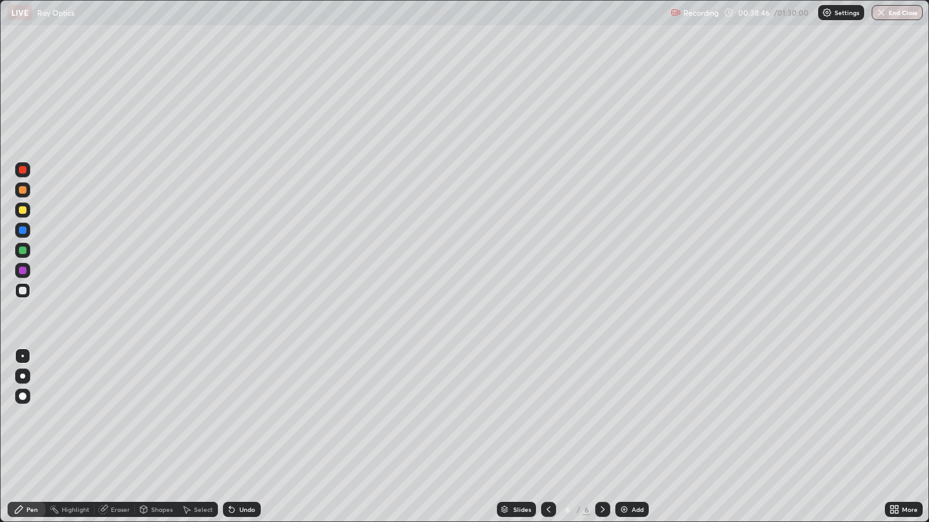
click at [21, 251] on div at bounding box center [23, 251] width 8 height 8
click at [24, 210] on div at bounding box center [23, 210] width 8 height 8
click at [200, 434] on div "Select" at bounding box center [203, 510] width 19 height 6
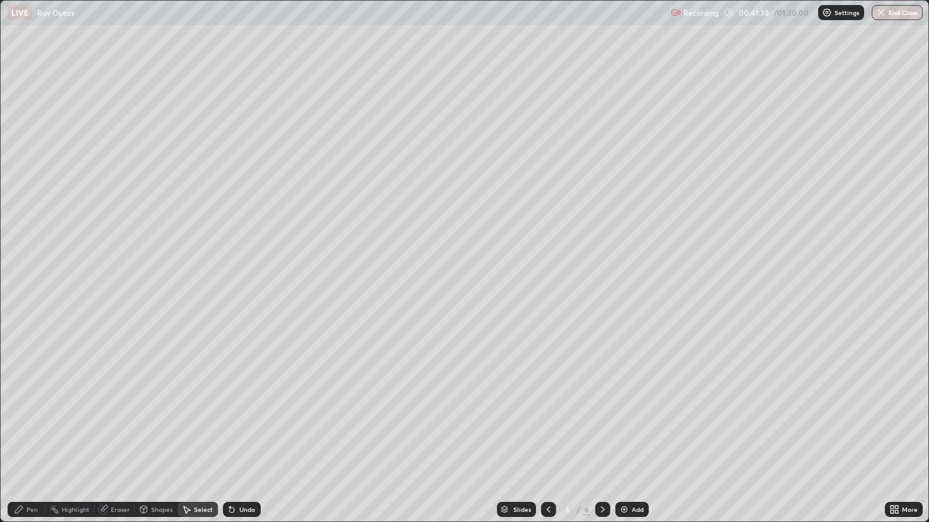
click at [32, 434] on div "Pen" at bounding box center [27, 509] width 38 height 25
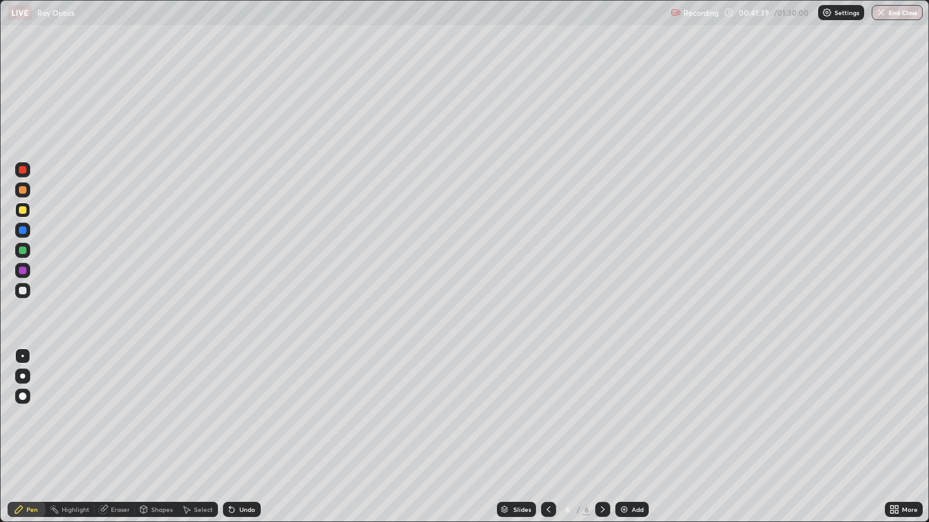
click at [21, 248] on div at bounding box center [23, 251] width 8 height 8
click at [18, 291] on div at bounding box center [22, 290] width 15 height 15
click at [156, 434] on div "Shapes" at bounding box center [156, 509] width 43 height 15
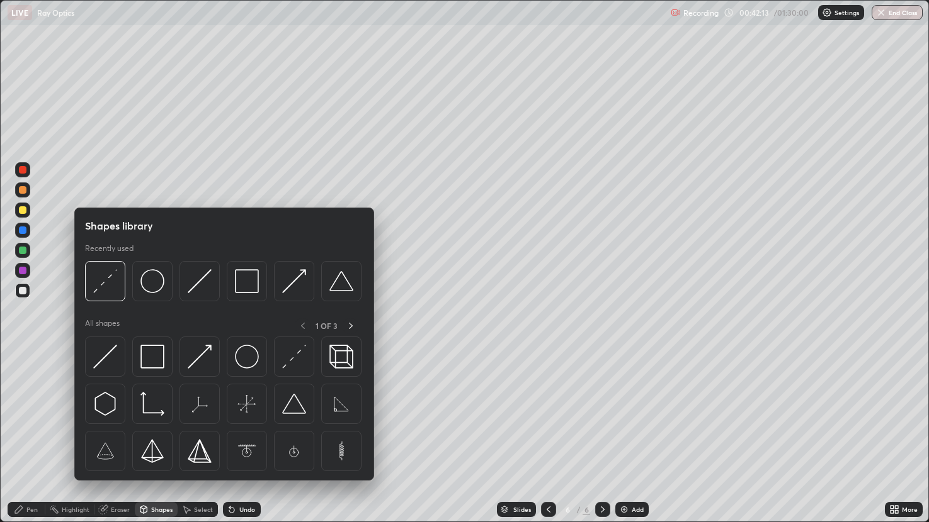
click at [213, 279] on div at bounding box center [199, 281] width 40 height 40
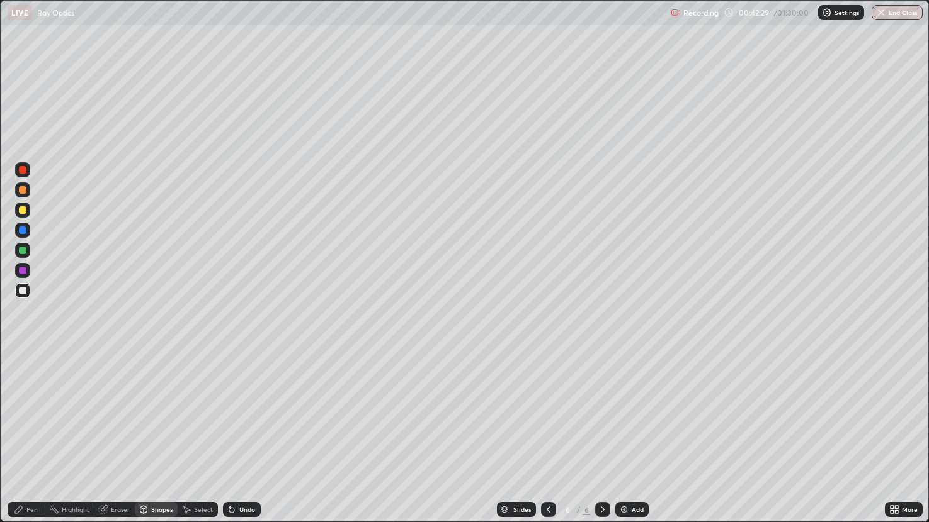
click at [24, 434] on icon at bounding box center [19, 510] width 10 height 10
click at [34, 434] on div "Pen" at bounding box center [31, 510] width 11 height 6
click at [21, 209] on div at bounding box center [23, 210] width 8 height 8
click at [619, 434] on img at bounding box center [624, 510] width 10 height 10
click at [155, 434] on div "Shapes" at bounding box center [156, 509] width 43 height 15
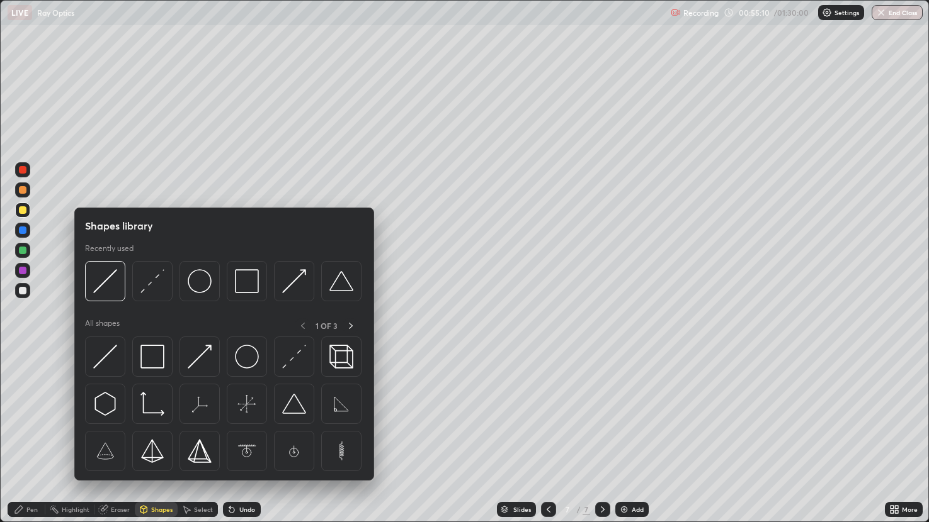
click at [151, 358] on img at bounding box center [152, 357] width 24 height 24
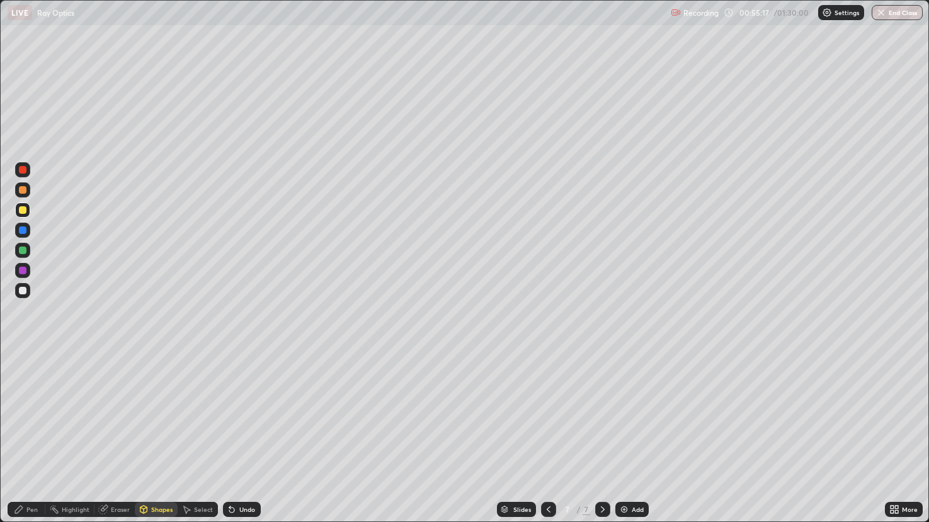
click at [118, 434] on div "Eraser" at bounding box center [120, 510] width 19 height 6
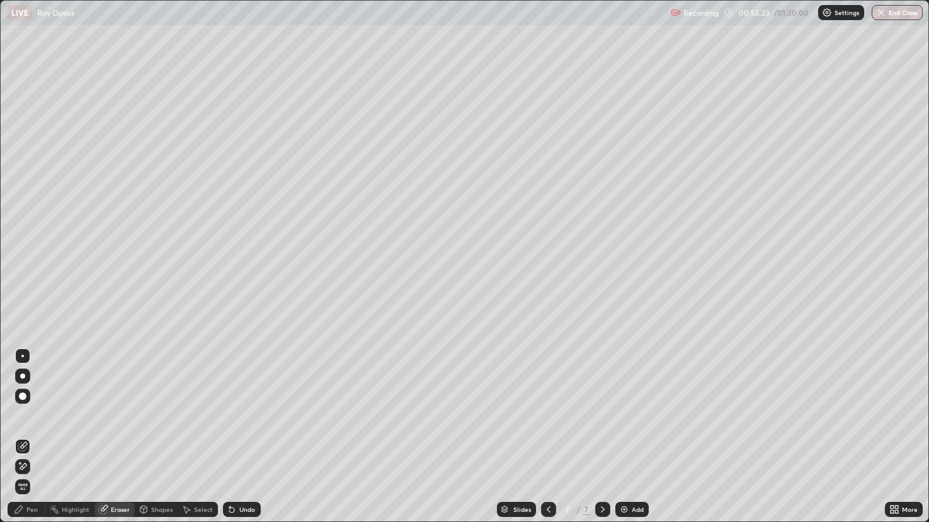
click at [36, 434] on div "Pen" at bounding box center [31, 510] width 11 height 6
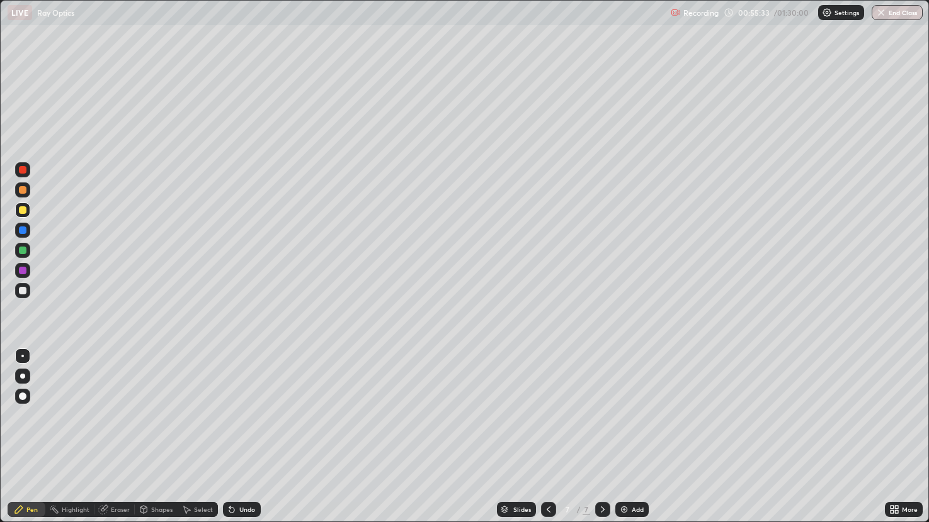
click at [164, 434] on div "Shapes" at bounding box center [156, 509] width 43 height 15
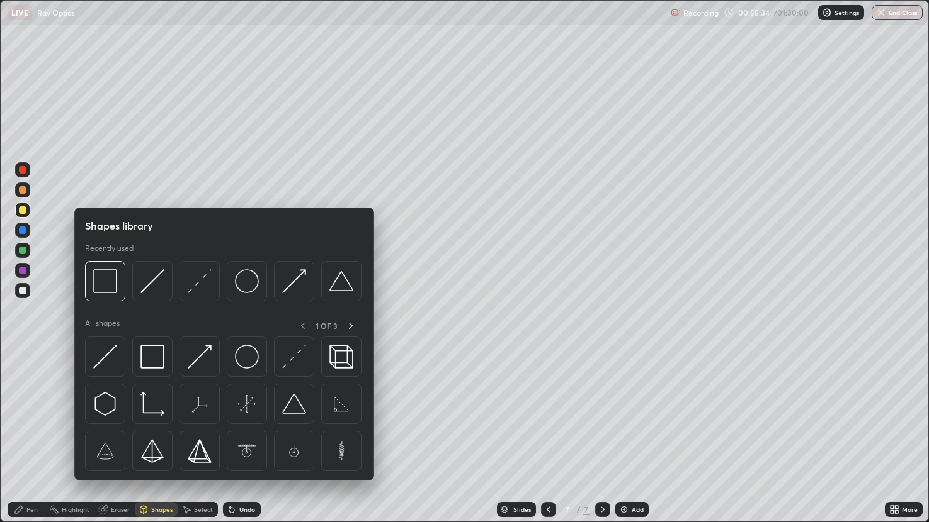
click at [198, 285] on img at bounding box center [200, 281] width 24 height 24
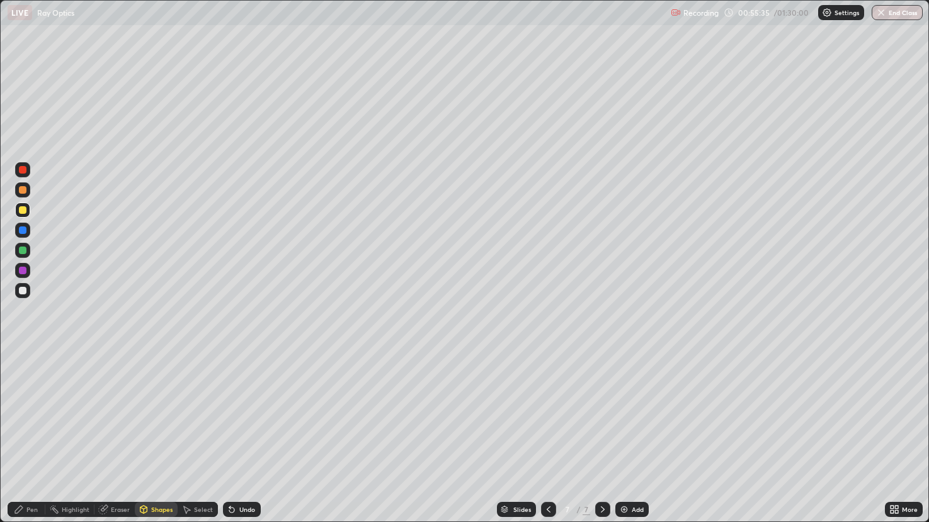
click at [166, 434] on div "Shapes" at bounding box center [161, 510] width 21 height 6
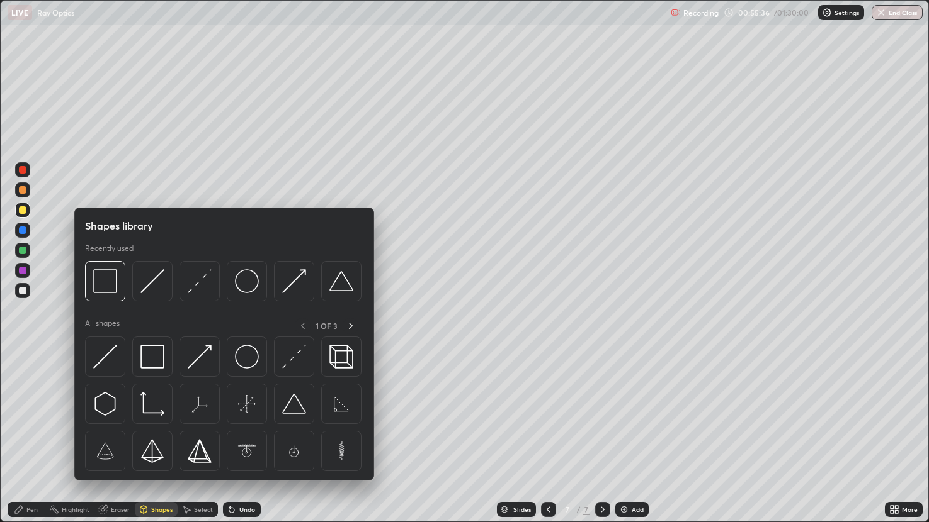
click at [159, 283] on img at bounding box center [152, 281] width 24 height 24
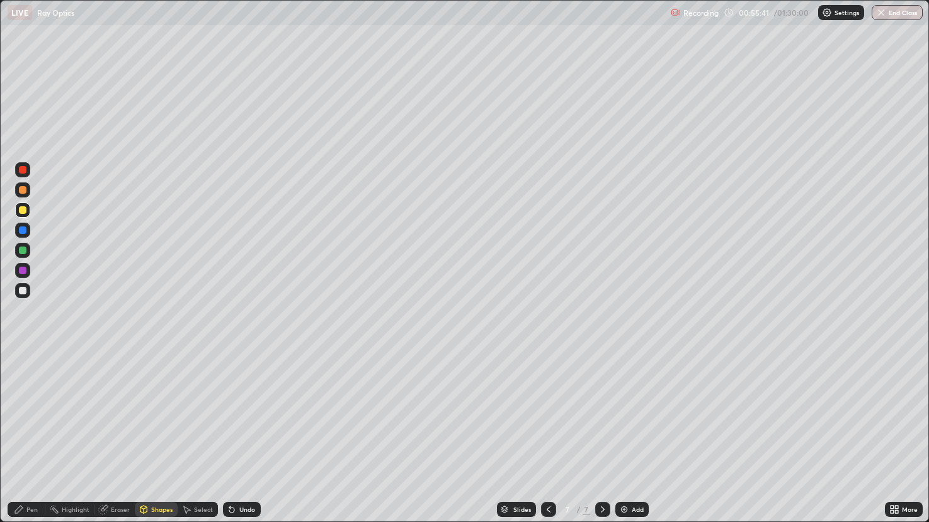
click at [35, 434] on div "Pen" at bounding box center [27, 509] width 38 height 15
click at [25, 248] on div at bounding box center [23, 251] width 8 height 8
click at [243, 434] on div "Undo" at bounding box center [242, 509] width 38 height 15
click at [158, 434] on div "Shapes" at bounding box center [161, 510] width 21 height 6
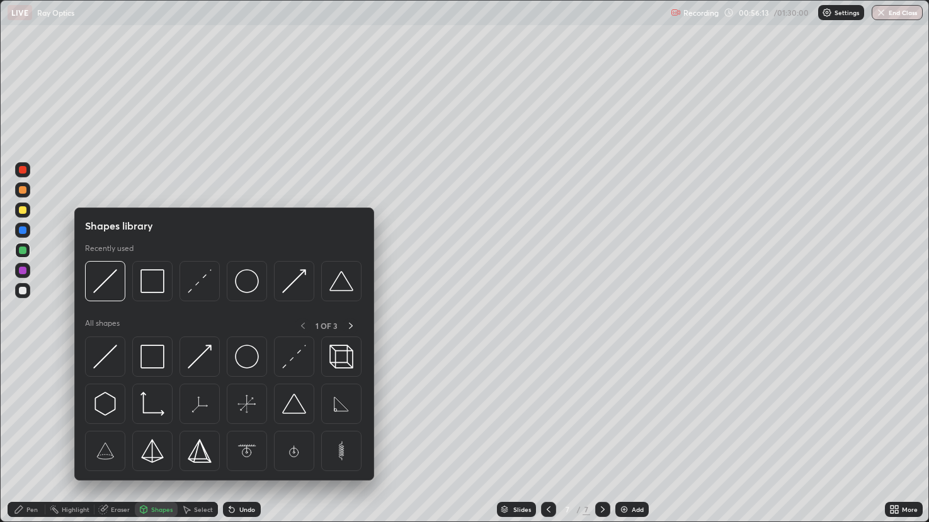
click at [115, 349] on img at bounding box center [105, 357] width 24 height 24
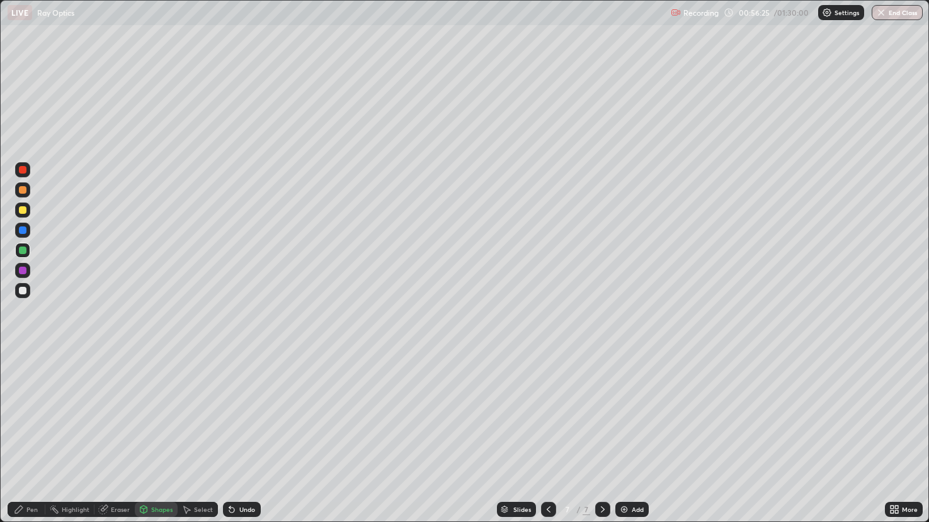
click at [42, 434] on div "Pen" at bounding box center [27, 509] width 38 height 15
click at [24, 290] on div at bounding box center [23, 291] width 8 height 8
click at [33, 434] on div "Pen" at bounding box center [27, 509] width 38 height 15
click at [23, 209] on div at bounding box center [23, 210] width 8 height 8
click at [162, 434] on div "Shapes" at bounding box center [161, 510] width 21 height 6
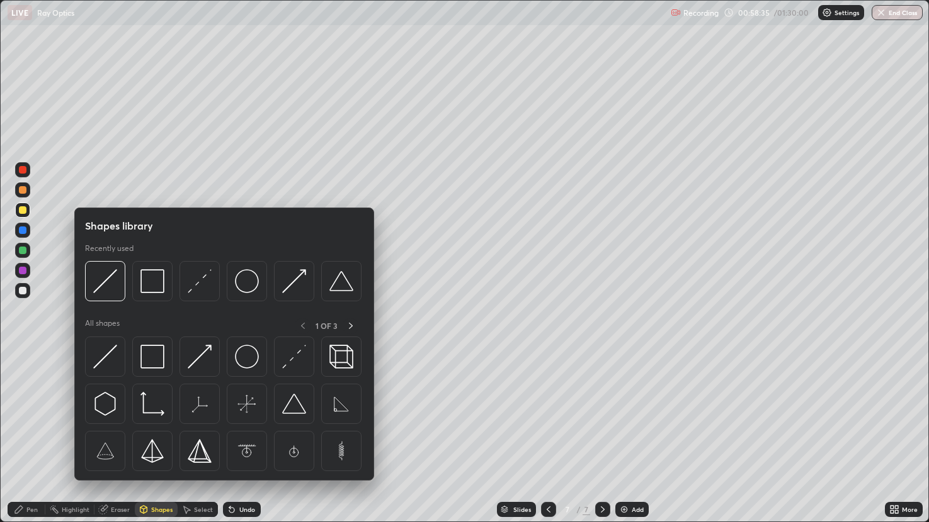
click at [107, 276] on img at bounding box center [105, 281] width 24 height 24
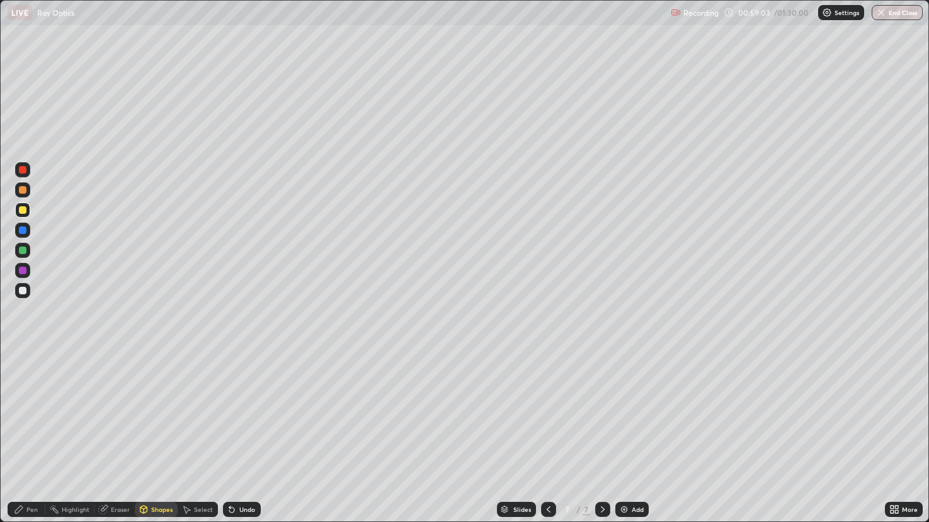
click at [35, 434] on div "Pen" at bounding box center [31, 510] width 11 height 6
click at [21, 251] on div at bounding box center [23, 251] width 8 height 8
click at [240, 434] on div "Undo" at bounding box center [247, 510] width 16 height 6
click at [157, 434] on div "Shapes" at bounding box center [156, 509] width 43 height 15
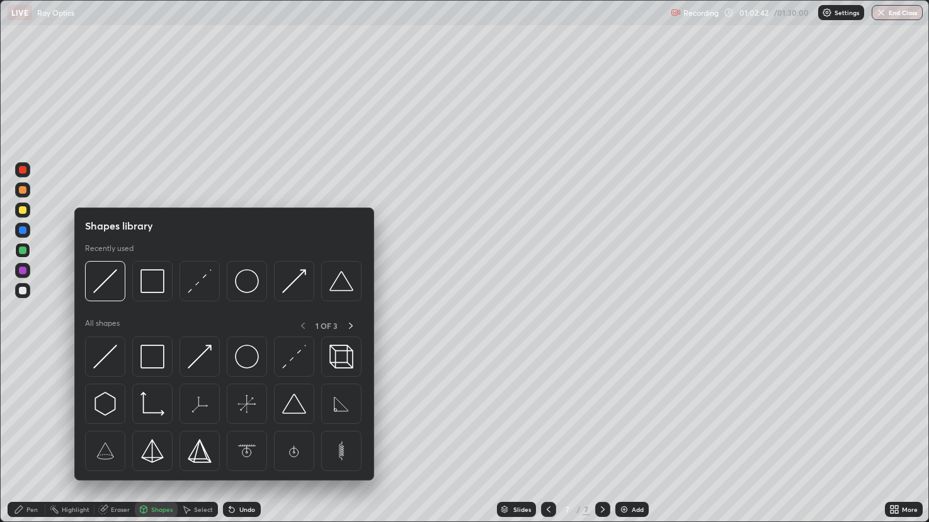
click at [113, 275] on img at bounding box center [105, 281] width 24 height 24
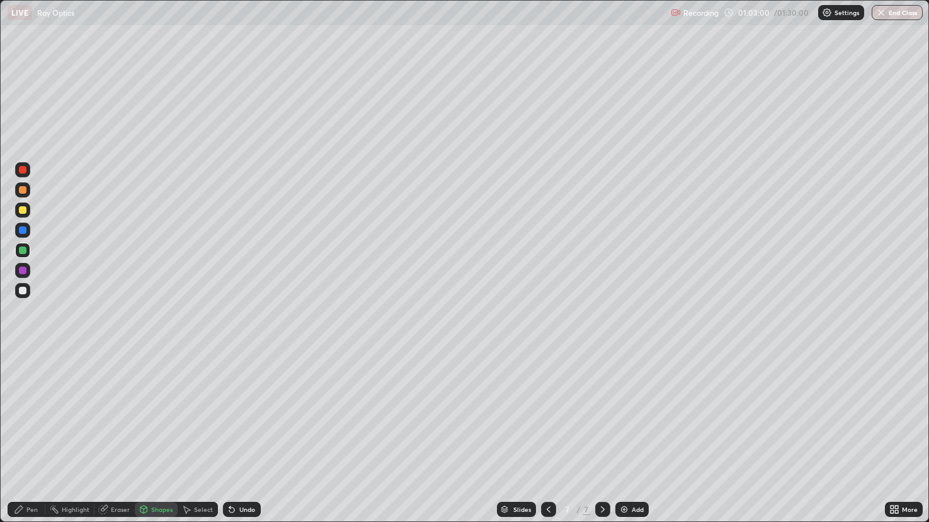
click at [39, 434] on div "Pen" at bounding box center [27, 509] width 38 height 15
click at [624, 434] on img at bounding box center [624, 510] width 10 height 10
click at [21, 210] on div at bounding box center [23, 210] width 8 height 8
click at [165, 434] on div "Shapes" at bounding box center [161, 510] width 21 height 6
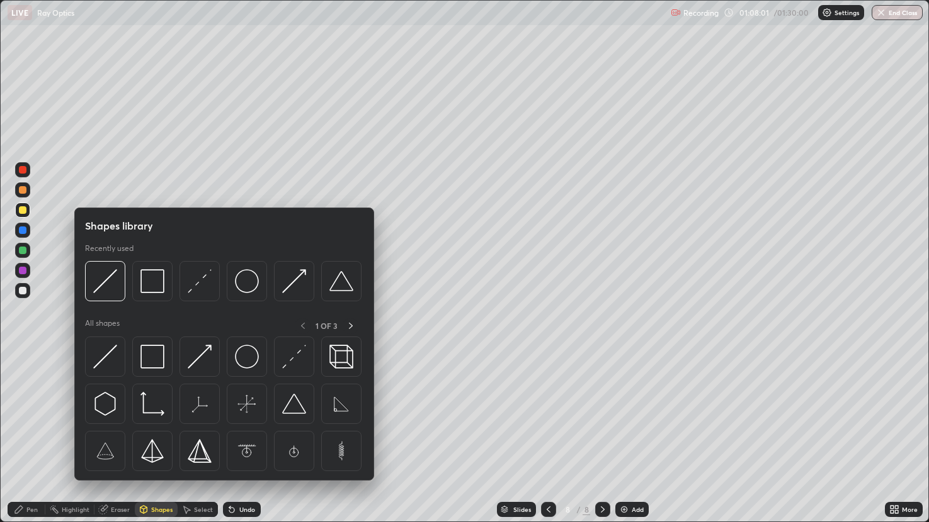
click at [110, 349] on img at bounding box center [105, 357] width 24 height 24
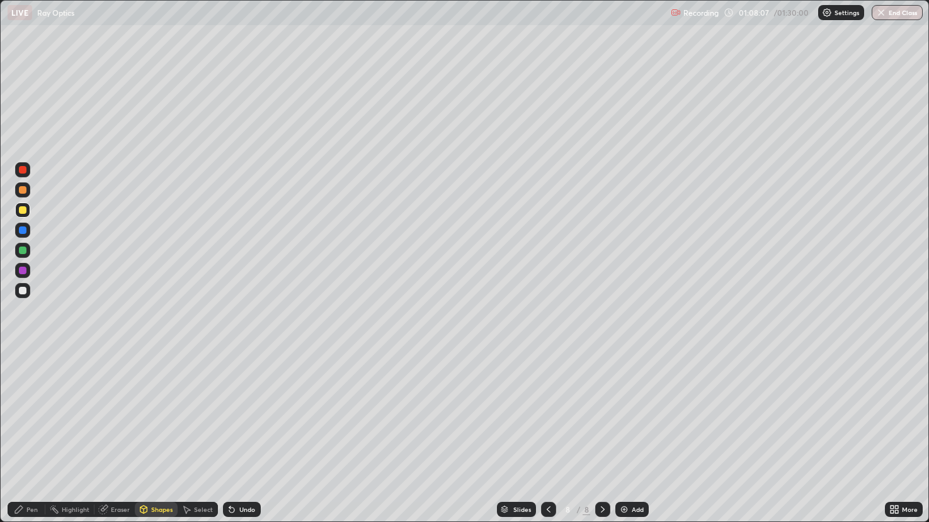
click at [35, 434] on div "Pen" at bounding box center [31, 510] width 11 height 6
click at [159, 434] on div "Shapes" at bounding box center [161, 510] width 21 height 6
click at [114, 434] on div "Eraser" at bounding box center [120, 510] width 19 height 6
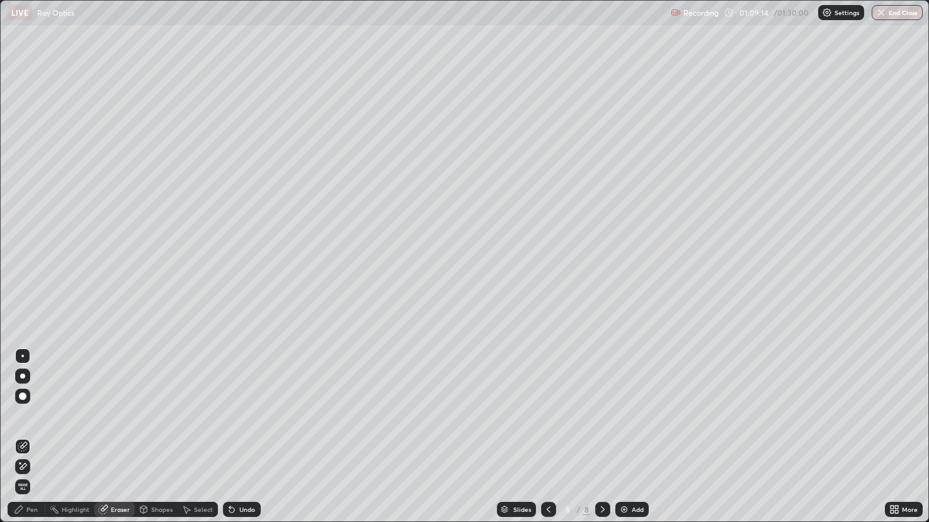
click at [192, 434] on div "Select" at bounding box center [198, 509] width 40 height 15
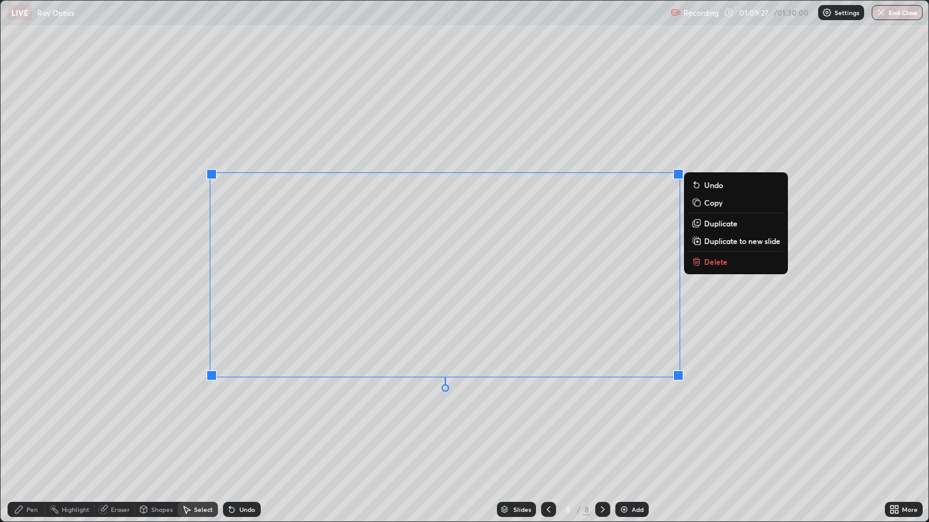
click at [394, 407] on div "0 ° Undo Copy Duplicate Duplicate to new slide Delete" at bounding box center [465, 261] width 928 height 521
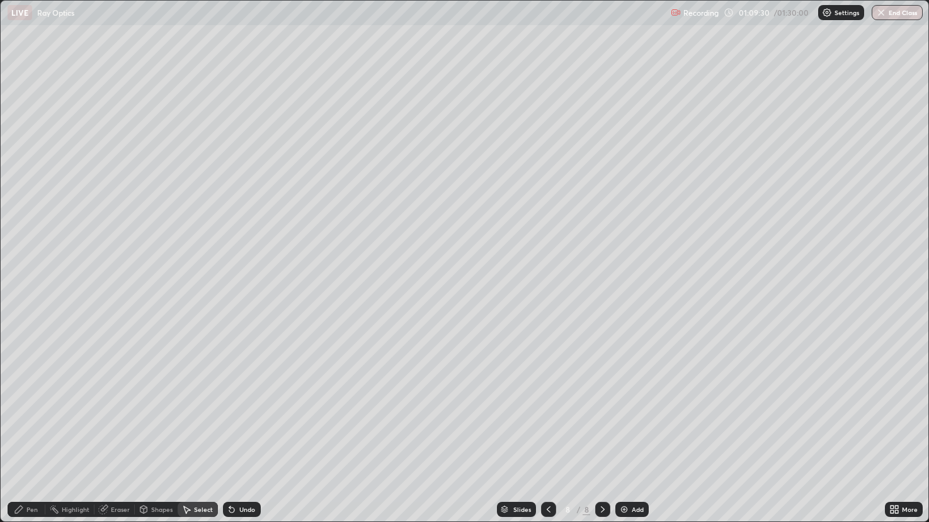
click at [115, 434] on div "Eraser" at bounding box center [114, 509] width 40 height 15
click at [202, 434] on div "Select" at bounding box center [203, 510] width 19 height 6
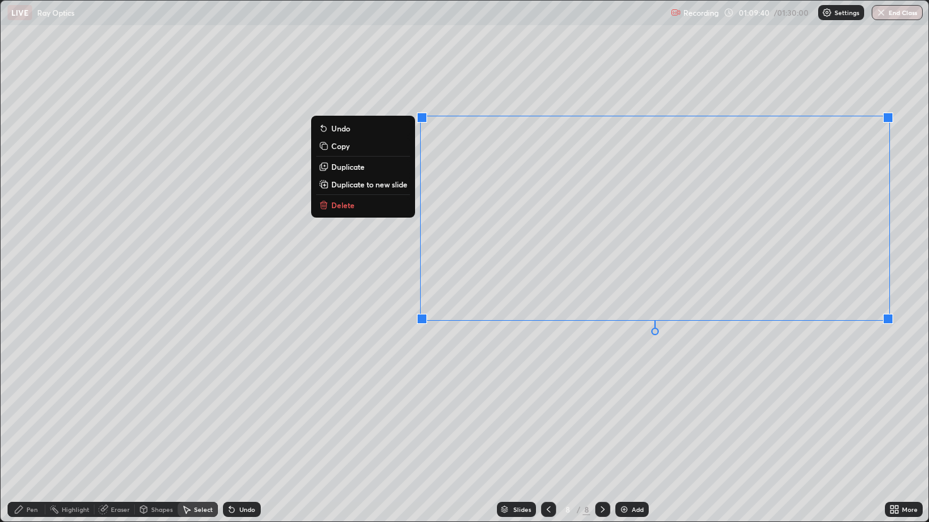
click at [682, 368] on div "0 ° Undo Copy Duplicate Duplicate to new slide Delete" at bounding box center [465, 261] width 928 height 521
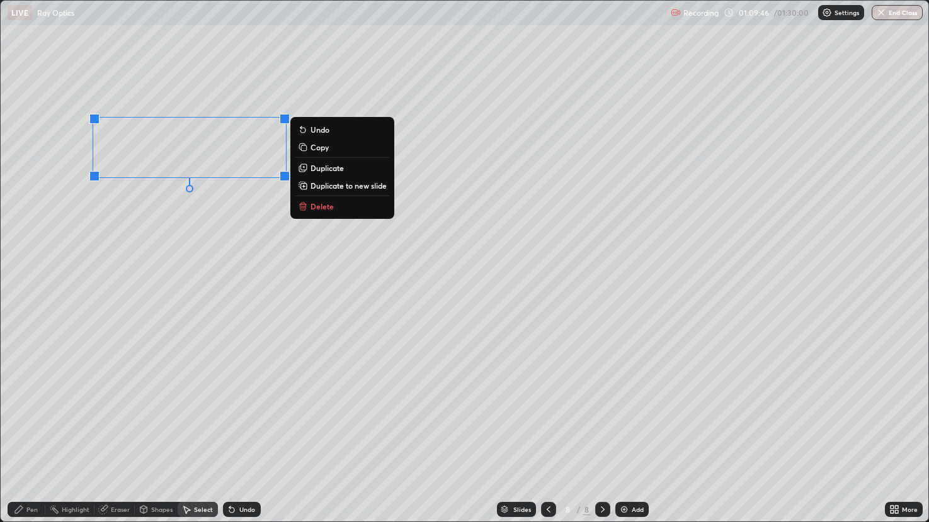
click at [35, 434] on div "Pen" at bounding box center [31, 510] width 11 height 6
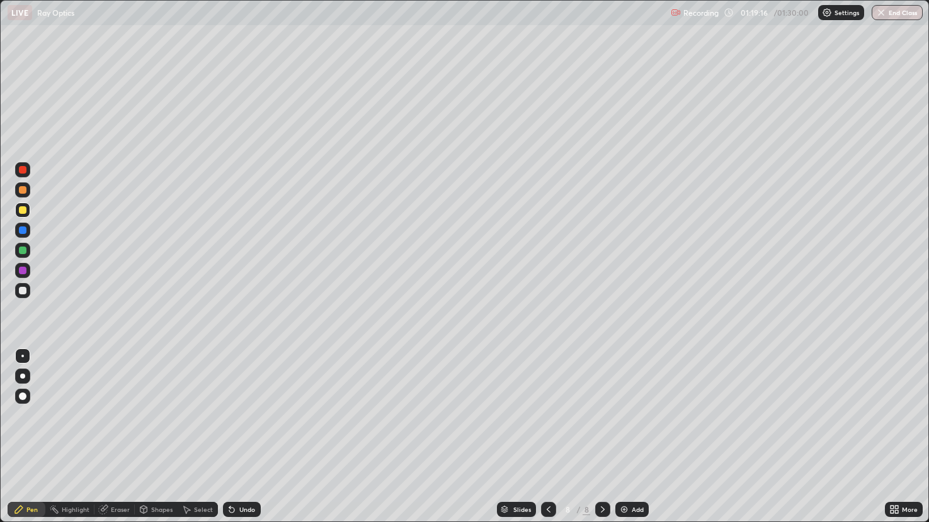
click at [631, 434] on div "Add" at bounding box center [637, 510] width 12 height 6
click at [900, 13] on button "End Class" at bounding box center [896, 12] width 51 height 15
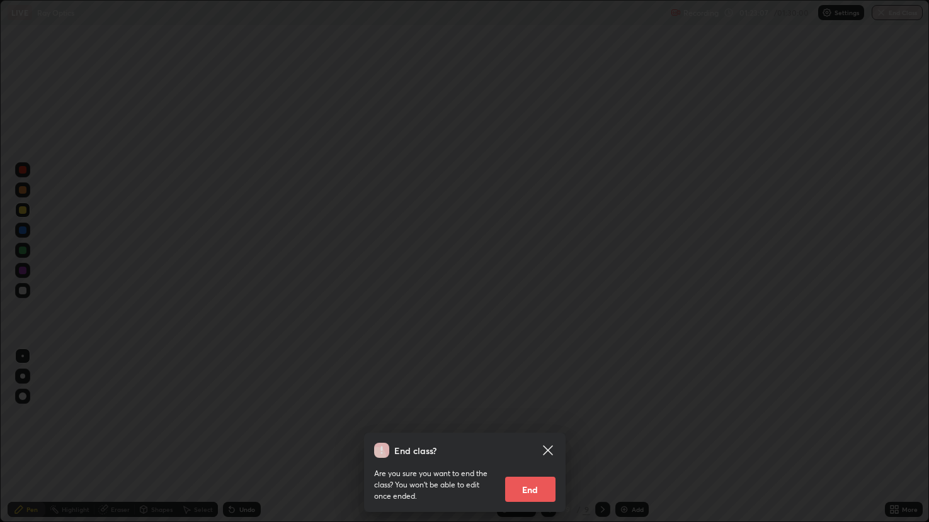
click at [531, 434] on button "End" at bounding box center [530, 489] width 50 height 25
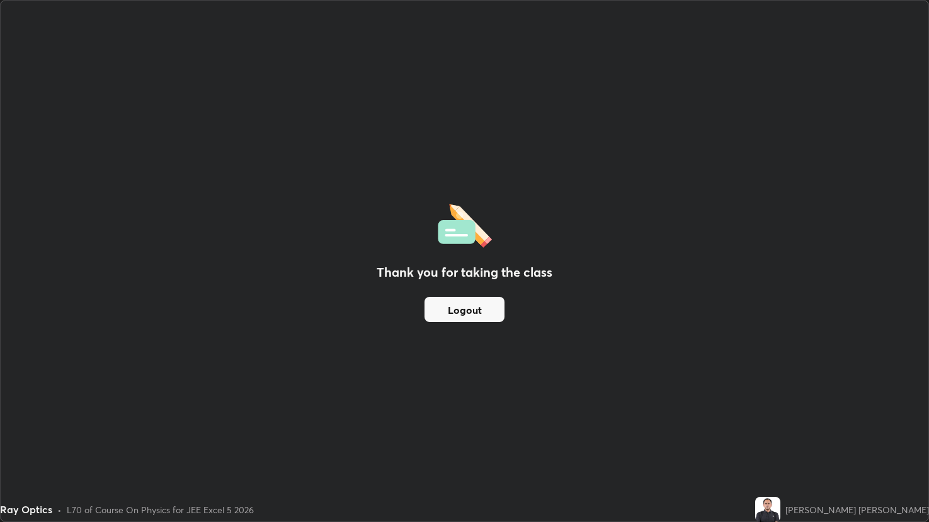
click at [463, 315] on button "Logout" at bounding box center [464, 309] width 80 height 25
